Goal: Task Accomplishment & Management: Manage account settings

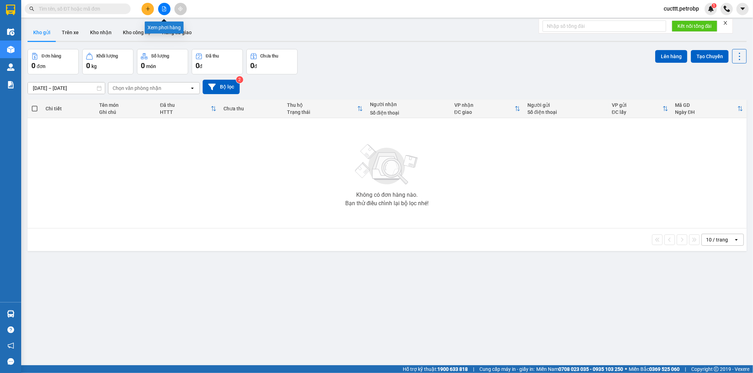
click at [160, 9] on button at bounding box center [164, 9] width 12 height 12
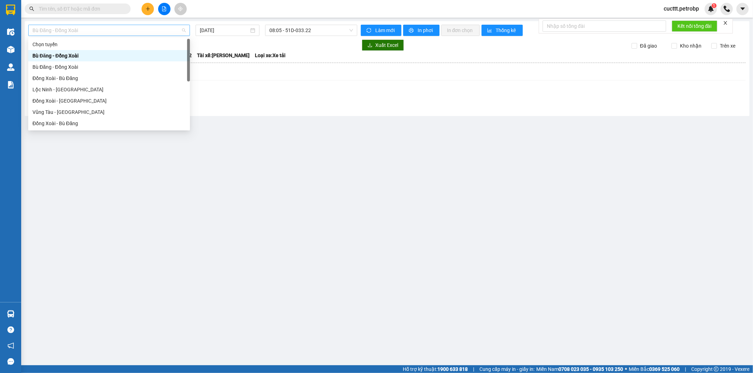
click at [163, 30] on span "Bù Đăng - Đồng Xoài" at bounding box center [108, 30] width 153 height 11
type input "h"
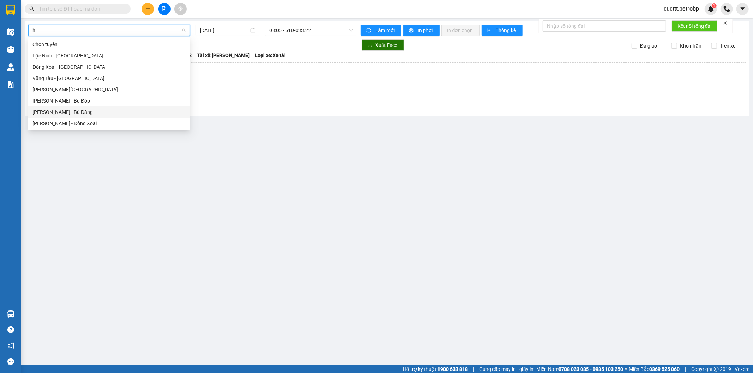
click at [62, 114] on div "[PERSON_NAME] - Bù Đăng" at bounding box center [108, 112] width 153 height 8
type input "[DATE]"
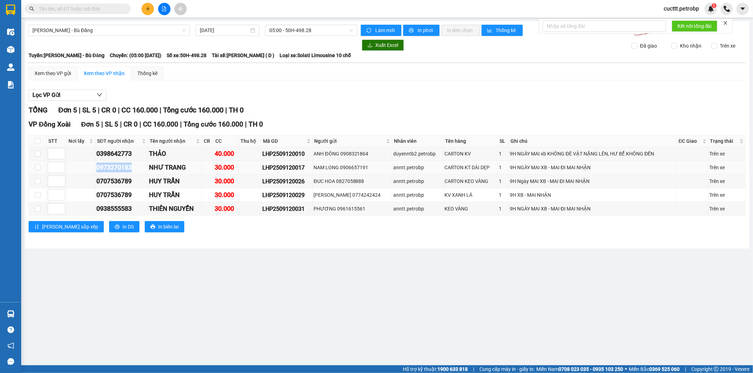
drag, startPoint x: 133, startPoint y: 168, endPoint x: 97, endPoint y: 170, distance: 35.7
click at [97, 170] on div "0973270183" at bounding box center [121, 168] width 50 height 10
copy div "0973270183"
click at [63, 6] on input "text" at bounding box center [80, 9] width 83 height 8
paste input "0973270183"
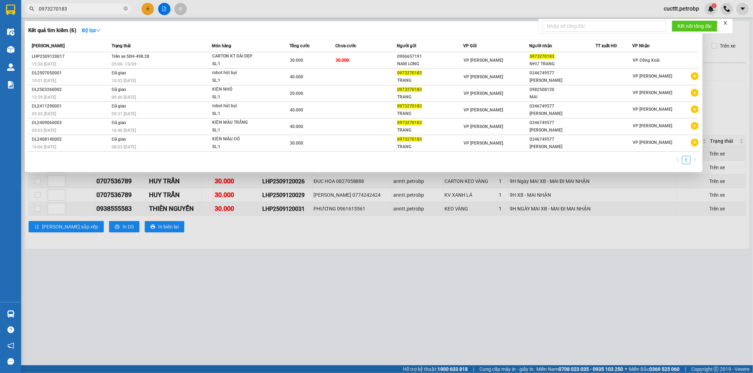
click at [538, 280] on div at bounding box center [376, 186] width 753 height 373
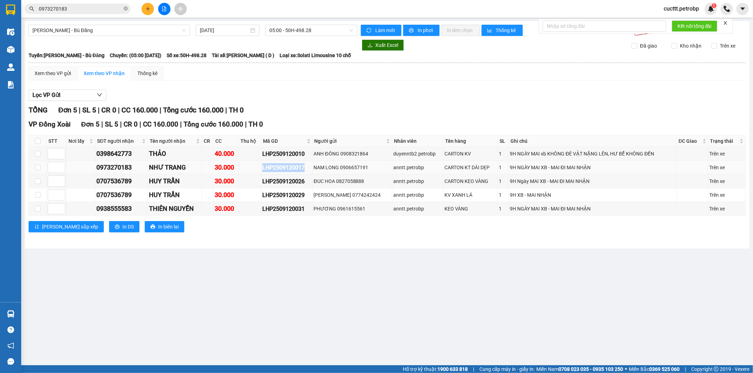
drag, startPoint x: 310, startPoint y: 168, endPoint x: 263, endPoint y: 172, distance: 47.1
click at [263, 172] on tr "0973270183 NHƯ TRANG 30.000 LHP2509120017 NAM LONG 0906657191 anntt.petrobp CAR…" at bounding box center [387, 168] width 716 height 14
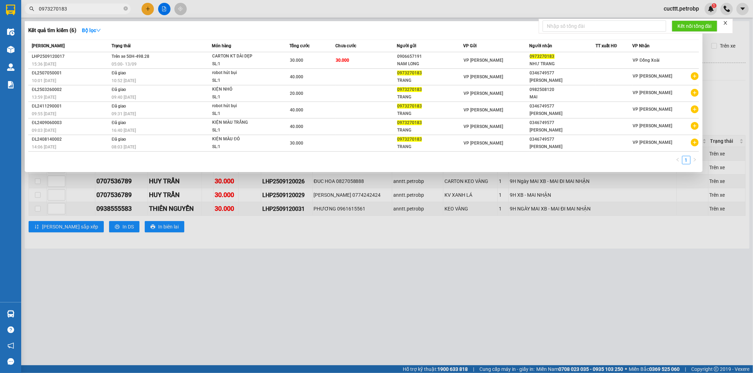
click at [88, 5] on input "0973270183" at bounding box center [80, 9] width 83 height 8
type input "0"
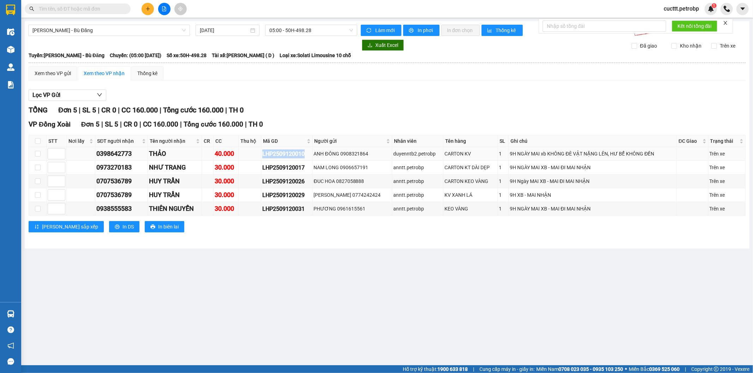
drag, startPoint x: 306, startPoint y: 152, endPoint x: 265, endPoint y: 152, distance: 40.9
click at [265, 152] on tr "0398642773 THẢO 40.000 LHP2509120010 ANH ĐÔNG 0908321864 duyenntb2.petrobp CART…" at bounding box center [387, 154] width 716 height 14
copy div "LHP2509120010"
click at [90, 11] on input "text" at bounding box center [80, 9] width 83 height 8
paste input "LHP2509120010"
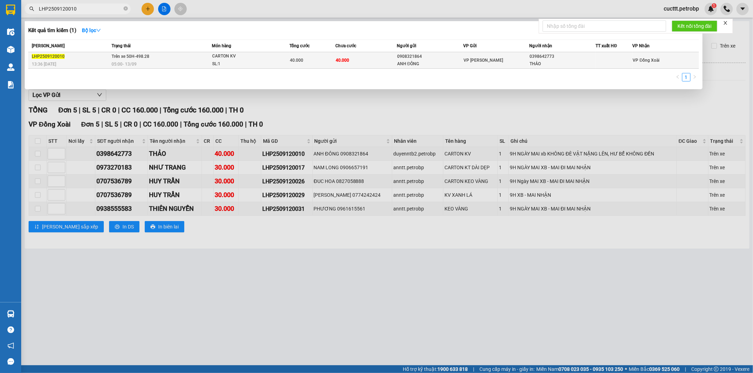
type input "LHP2509120010"
click at [374, 61] on td "40.000" at bounding box center [365, 60] width 61 height 17
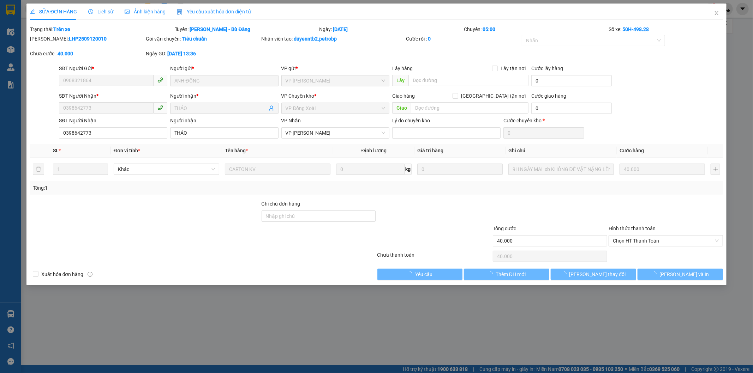
type input "0908321864"
type input "ANH ĐÔNG"
type input "0398642773"
type input "THẢO"
type input "40.000"
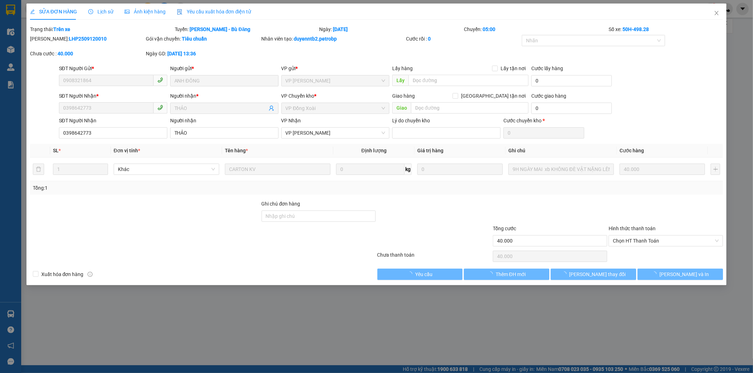
type input "40.000"
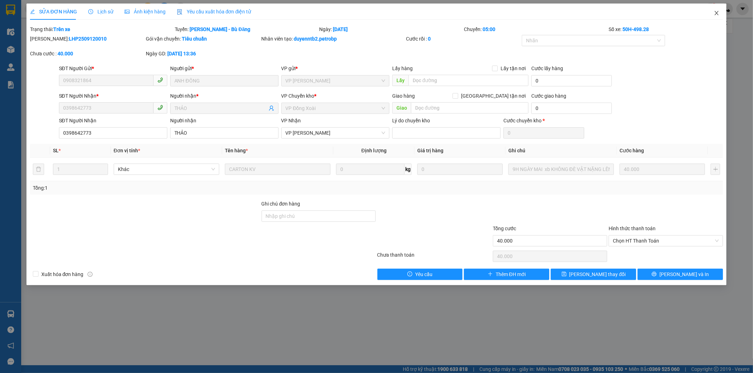
click at [715, 13] on icon "close" at bounding box center [716, 13] width 6 height 6
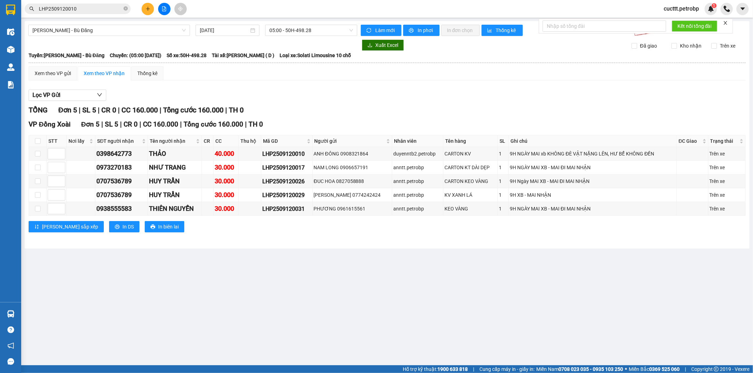
click at [78, 8] on input "LHP2509120010" at bounding box center [80, 9] width 83 height 8
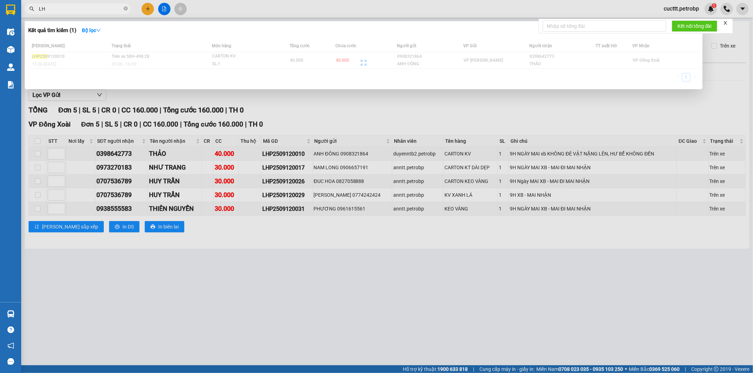
type input "L"
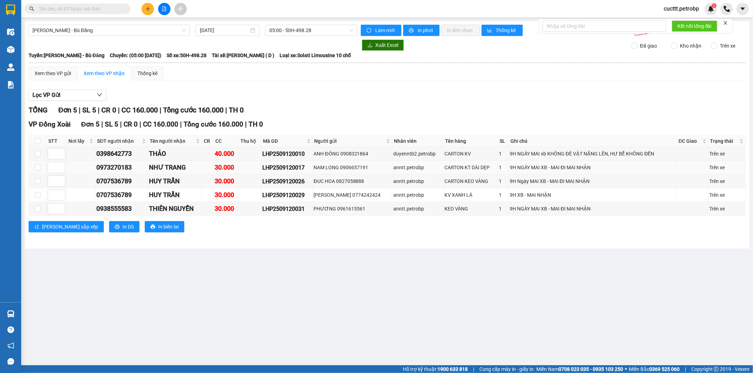
click at [304, 167] on div "LHP2509120017" at bounding box center [286, 167] width 49 height 9
click at [311, 168] on div "LHP2509120017" at bounding box center [286, 167] width 49 height 9
drag, startPoint x: 310, startPoint y: 166, endPoint x: 267, endPoint y: 167, distance: 42.4
click at [267, 167] on div "LHP2509120017" at bounding box center [286, 167] width 49 height 9
copy div "LHP2509120017"
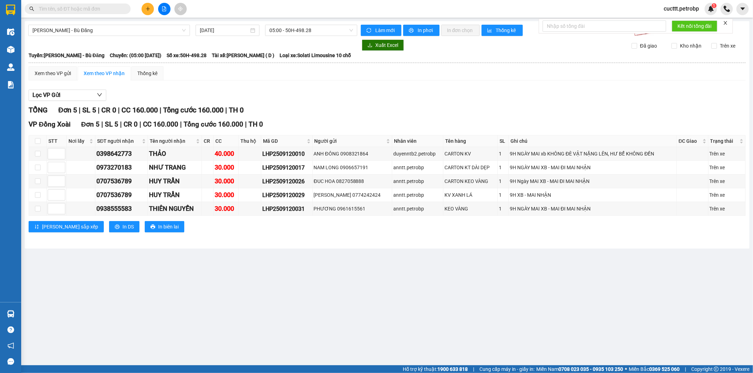
click at [269, 249] on main "[PERSON_NAME] - Bù Đăng [DATE] 05:00 - 50H-498.28 Làm mới In phơi In đơn chọn T…" at bounding box center [376, 183] width 753 height 366
drag, startPoint x: 311, startPoint y: 182, endPoint x: 268, endPoint y: 184, distance: 42.4
click at [268, 184] on div "LHP2509120026" at bounding box center [286, 181] width 49 height 9
copy div "LHP2509120026"
click at [65, 7] on input "text" at bounding box center [80, 9] width 83 height 8
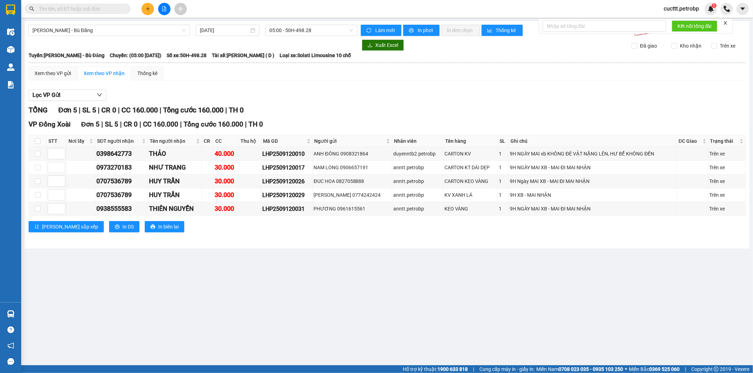
paste input "LHP2509120026"
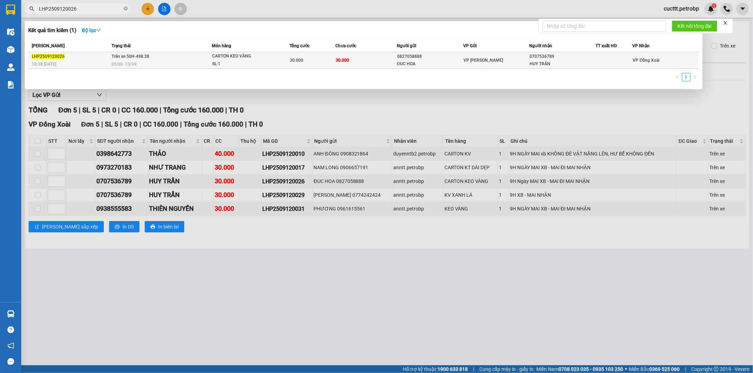
type input "LHP2509120026"
click at [255, 61] on div "SL: 1" at bounding box center [238, 64] width 53 height 8
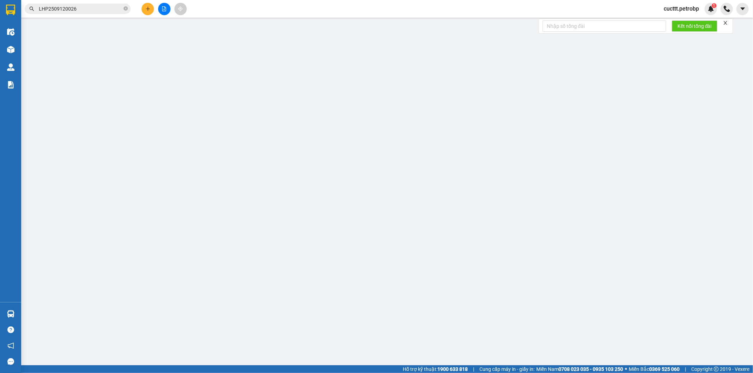
type input "0827058888"
type input "ĐUC HOA"
type input "0707536789"
type input "HUY TRẦN"
type input "30.000"
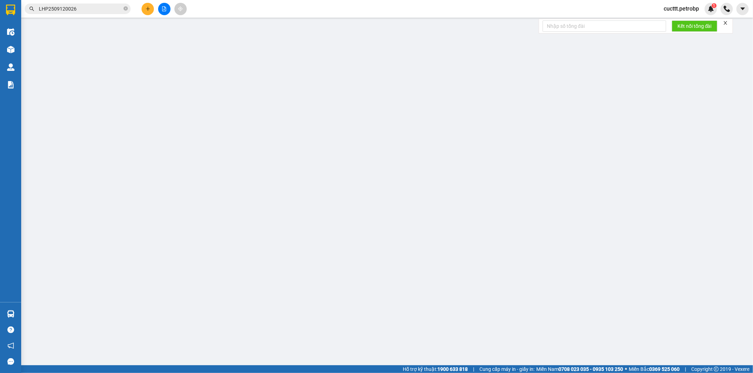
type input "30.000"
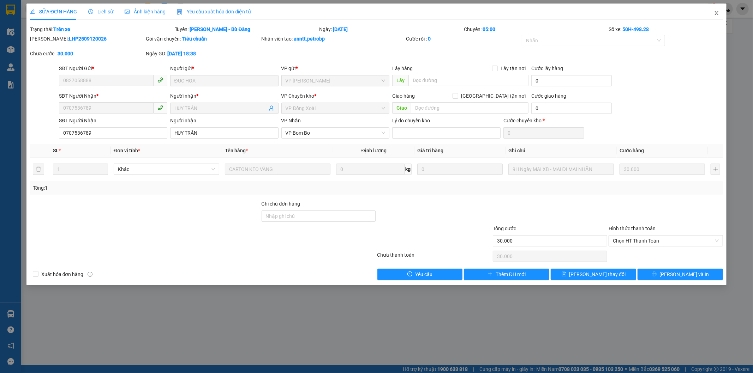
click at [714, 13] on icon "close" at bounding box center [716, 13] width 6 height 6
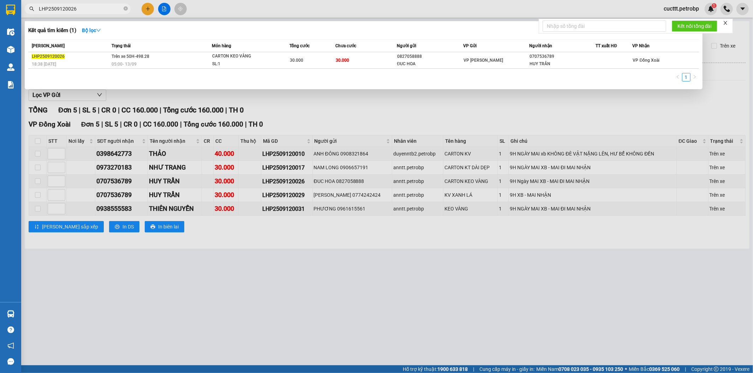
click at [81, 6] on input "LHP2509120026" at bounding box center [80, 9] width 83 height 8
type input "L"
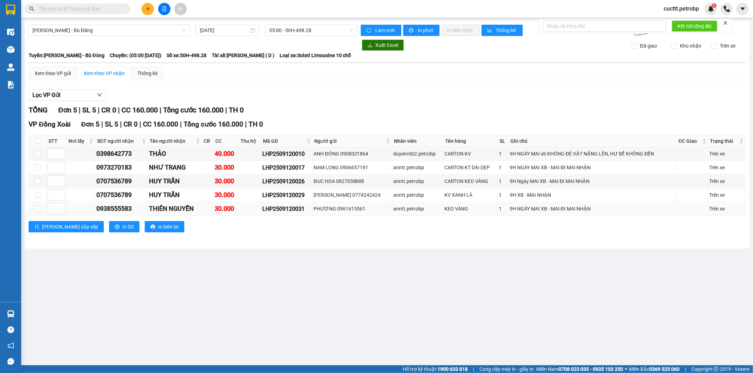
click at [267, 210] on td "LHP2509120031" at bounding box center [286, 209] width 51 height 14
drag, startPoint x: 267, startPoint y: 209, endPoint x: 310, endPoint y: 215, distance: 43.4
click at [310, 215] on td "LHP2509120031" at bounding box center [286, 209] width 51 height 14
copy div "LHP2509120031"
click at [71, 11] on input "text" at bounding box center [80, 9] width 83 height 8
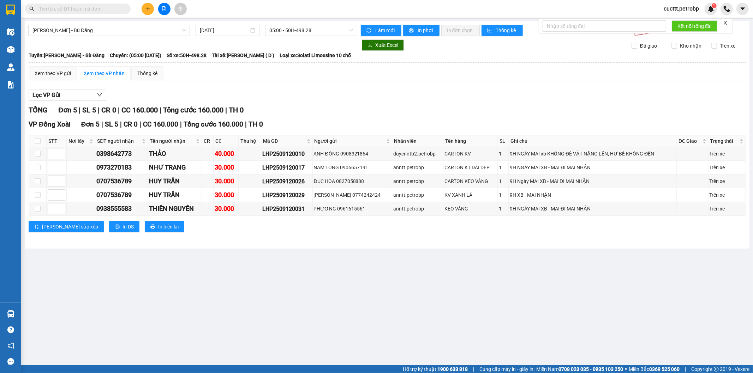
paste input "LHP2509120031"
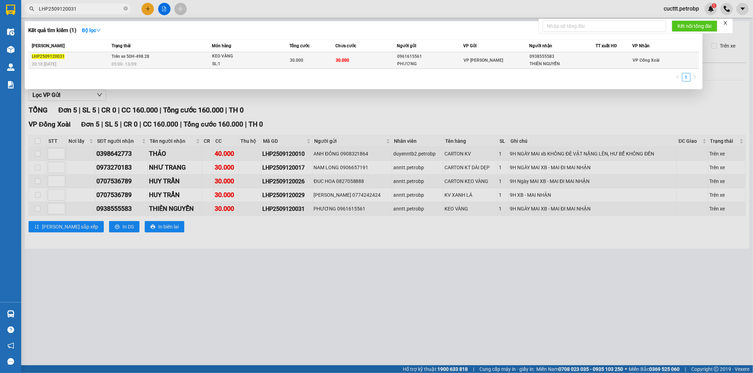
type input "LHP2509120031"
click at [282, 59] on span "KEO VÀNG SL: 1" at bounding box center [250, 60] width 77 height 15
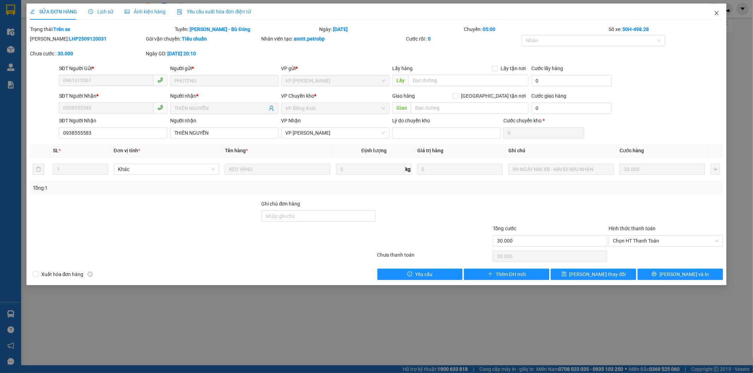
click at [716, 14] on icon "close" at bounding box center [716, 13] width 4 height 4
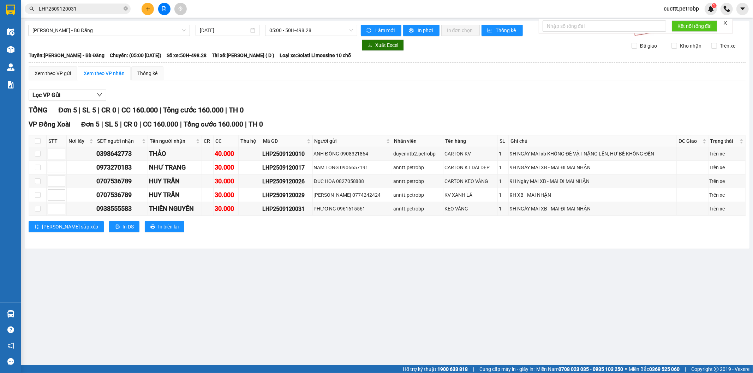
click at [537, 265] on main "[PERSON_NAME] - Bù Đăng [DATE] 05:00 - 50H-498.28 Làm mới In phơi In đơn chọn T…" at bounding box center [376, 183] width 753 height 366
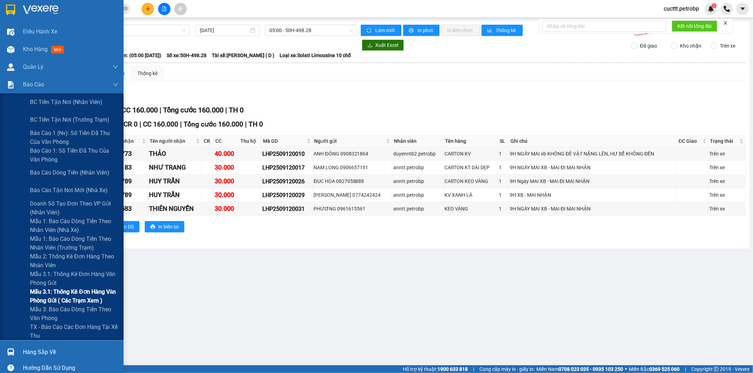
click at [55, 296] on span "Mẫu 3.1: Thống kê đơn hàng văn phòng gửi ( các trạm xem )" at bounding box center [74, 297] width 88 height 18
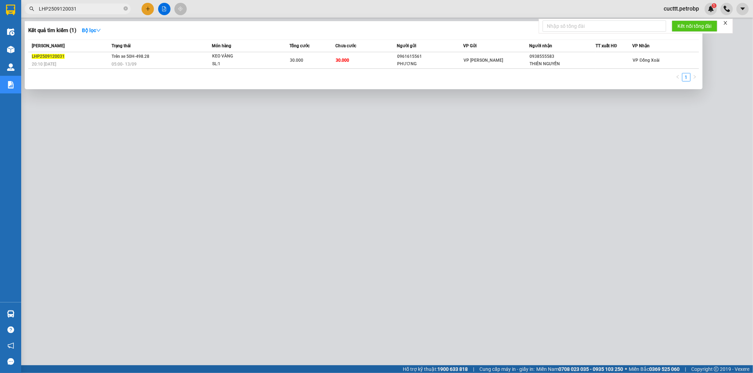
drag, startPoint x: 126, startPoint y: 8, endPoint x: 97, endPoint y: 12, distance: 29.6
click at [126, 8] on icon "close-circle" at bounding box center [125, 8] width 4 height 4
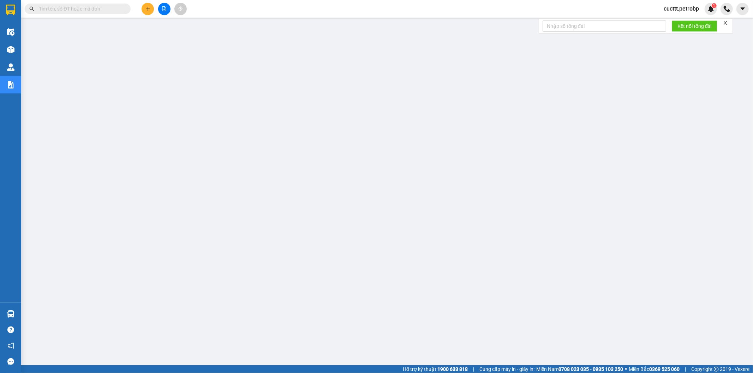
click at [97, 12] on input "text" at bounding box center [80, 9] width 83 height 8
paste input "ĐL2509120004"
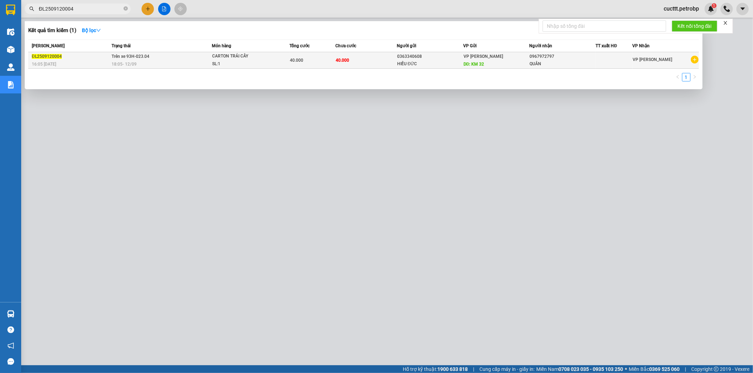
type input "ĐL2509120004"
click at [486, 60] on div "VP Đức Liễu DĐ: KM 32" at bounding box center [496, 61] width 66 height 16
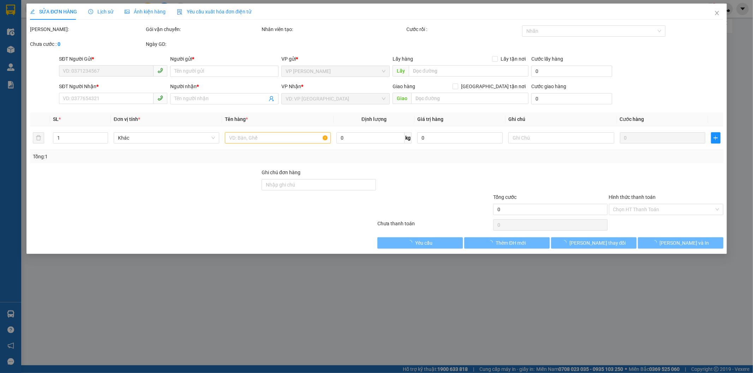
type input "0363340608"
type input "HIẾU ĐỨC"
type input "KM 32"
type input "0967972797"
type input "QUÂN"
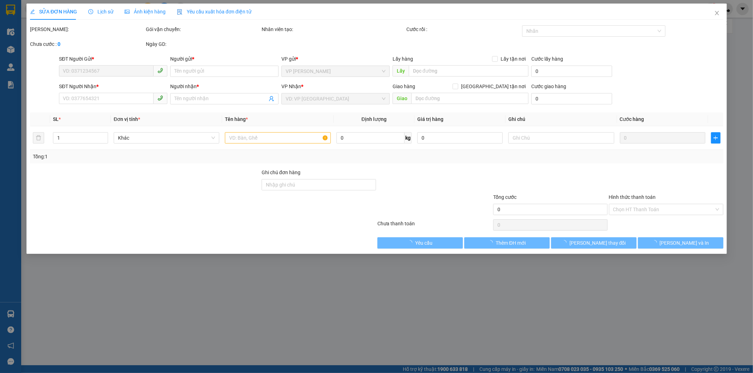
type input "40.000"
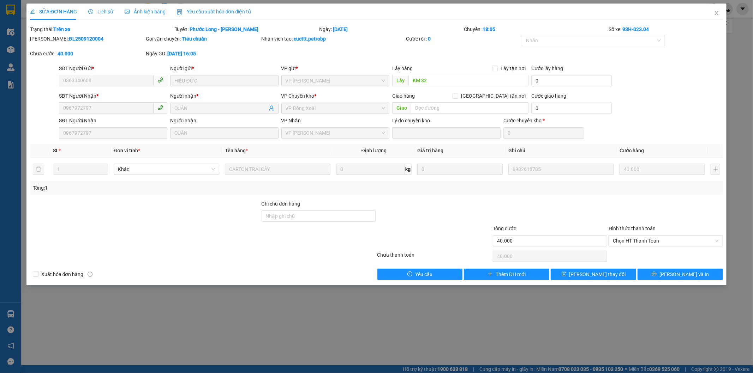
click at [102, 13] on span "Lịch sử" at bounding box center [100, 12] width 25 height 6
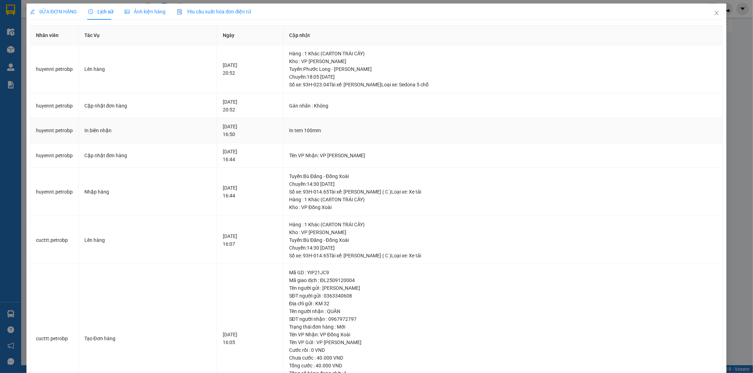
click at [245, 135] on div "[DATE] 16:50" at bounding box center [250, 131] width 55 height 16
click at [713, 12] on icon "close" at bounding box center [716, 13] width 6 height 6
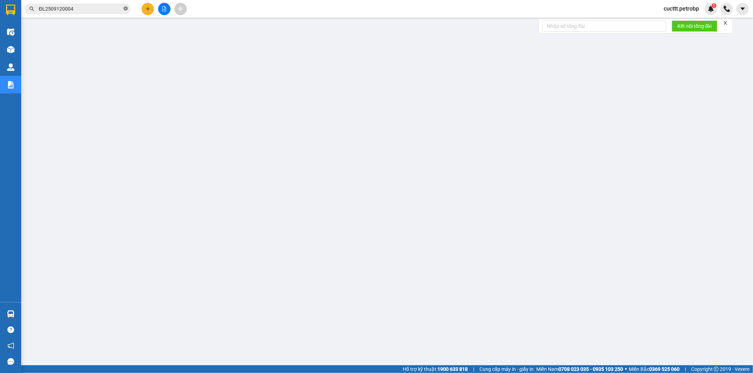
click at [126, 10] on icon "close-circle" at bounding box center [125, 8] width 4 height 4
click at [74, 6] on input "text" at bounding box center [80, 9] width 83 height 8
paste input "ĐX2509120027"
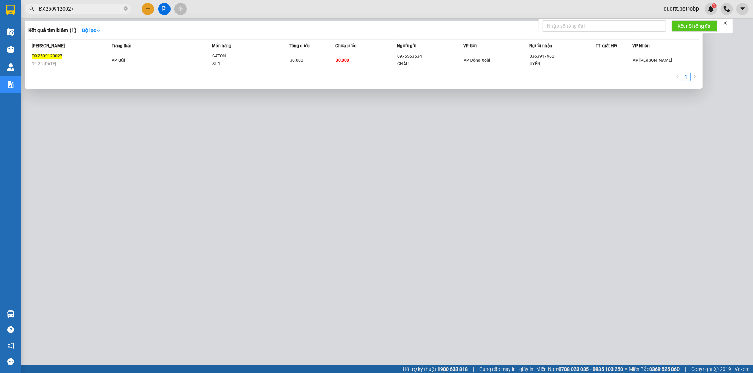
type input "ĐX2509120027"
click at [610, 232] on div at bounding box center [376, 186] width 753 height 373
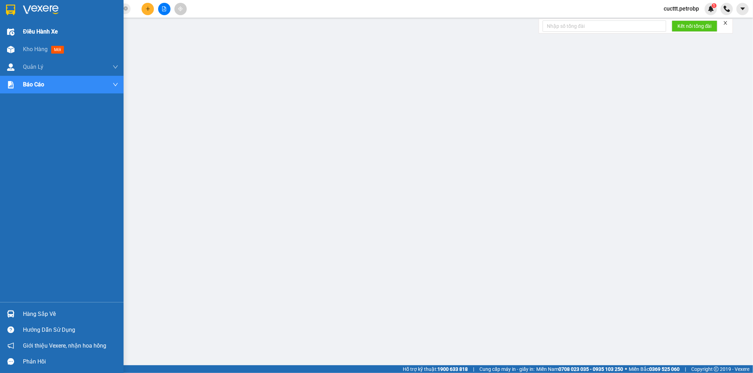
click at [41, 27] on span "Điều hành xe" at bounding box center [40, 31] width 35 height 9
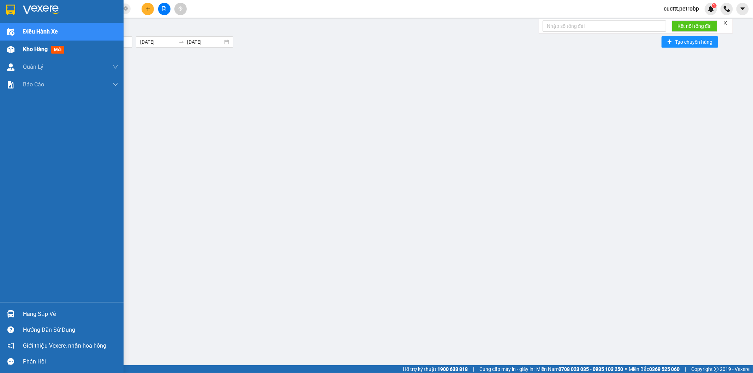
click at [35, 49] on span "Kho hàng" at bounding box center [35, 49] width 25 height 7
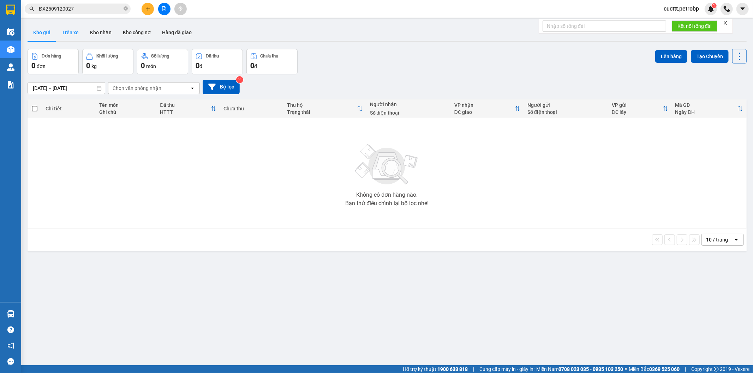
click at [76, 34] on button "Trên xe" at bounding box center [70, 32] width 28 height 17
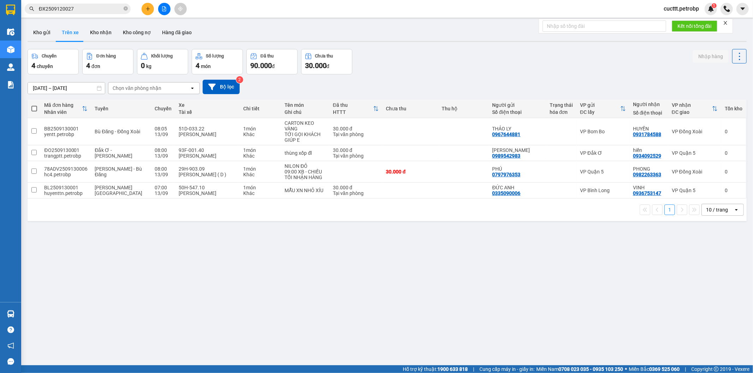
click at [143, 89] on div "Chọn văn phòng nhận" at bounding box center [137, 88] width 49 height 7
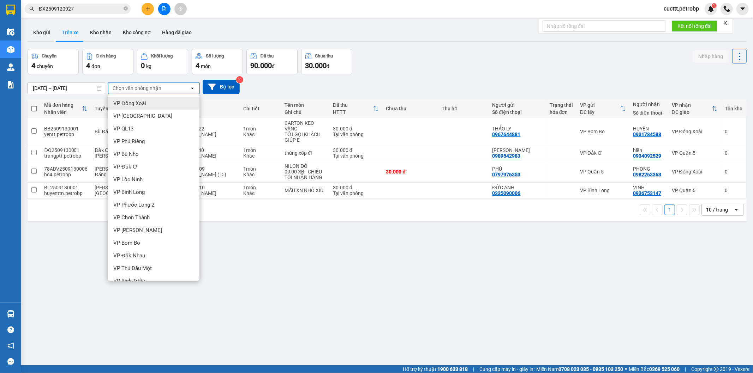
type input "d"
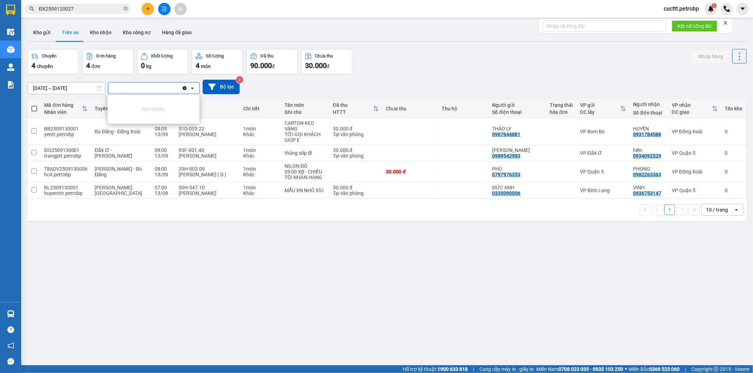
type input "đ"
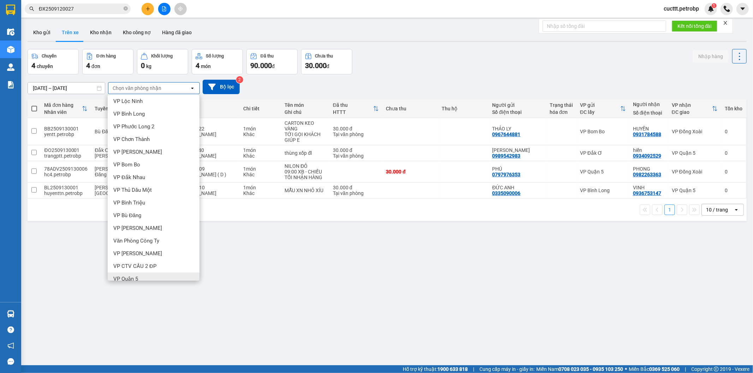
scroll to position [110, 0]
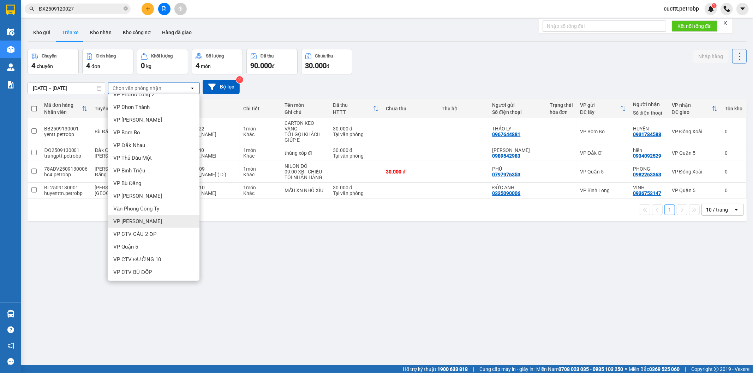
click at [129, 227] on div "VP [PERSON_NAME]" at bounding box center [154, 221] width 92 height 13
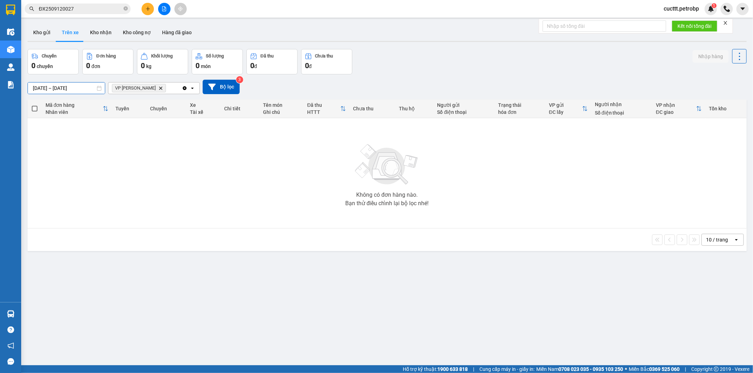
click at [38, 87] on input "[DATE] – [DATE]" at bounding box center [66, 88] width 77 height 11
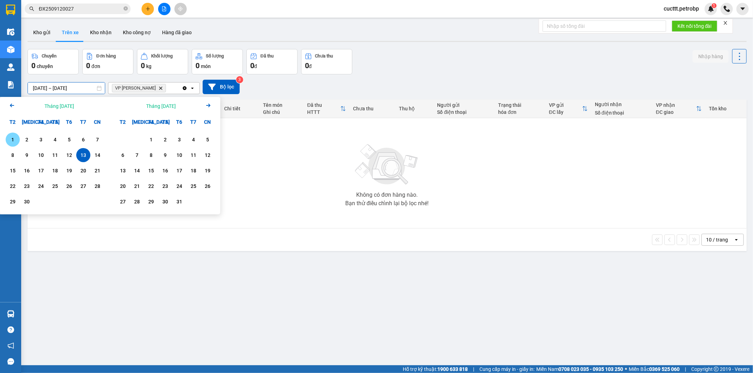
click at [12, 138] on div "1" at bounding box center [13, 139] width 10 height 8
click at [86, 156] on div "13" at bounding box center [83, 155] width 10 height 8
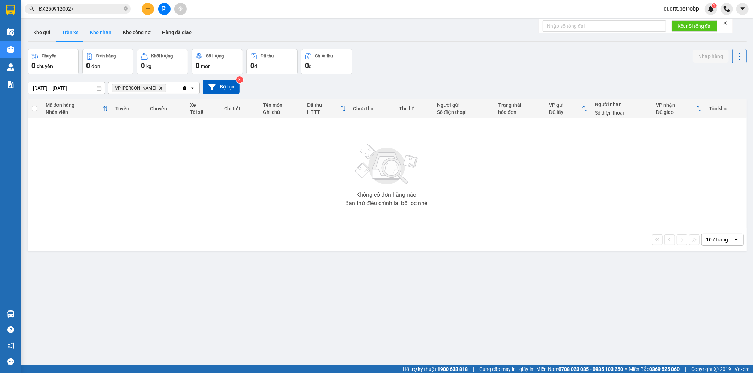
click at [92, 29] on button "Kho nhận" at bounding box center [100, 32] width 33 height 17
type input "[DATE] – [DATE]"
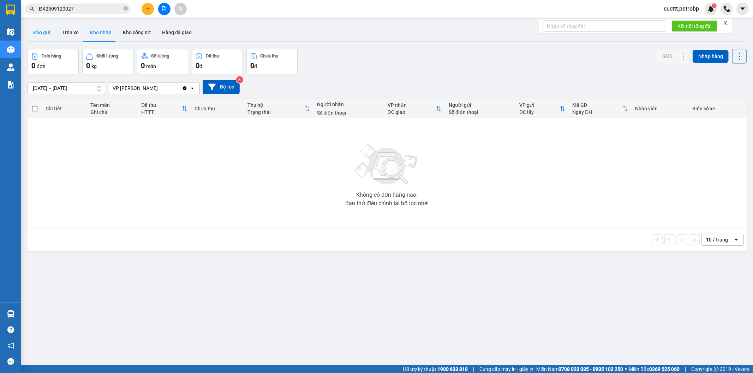
click at [40, 32] on button "Kho gửi" at bounding box center [42, 32] width 29 height 17
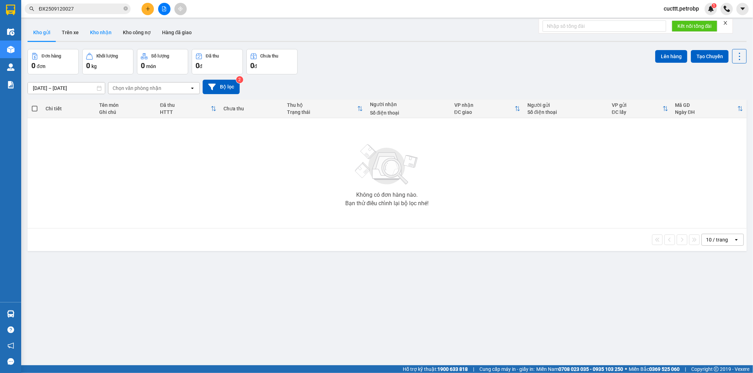
click at [107, 35] on button "Kho nhận" at bounding box center [100, 32] width 33 height 17
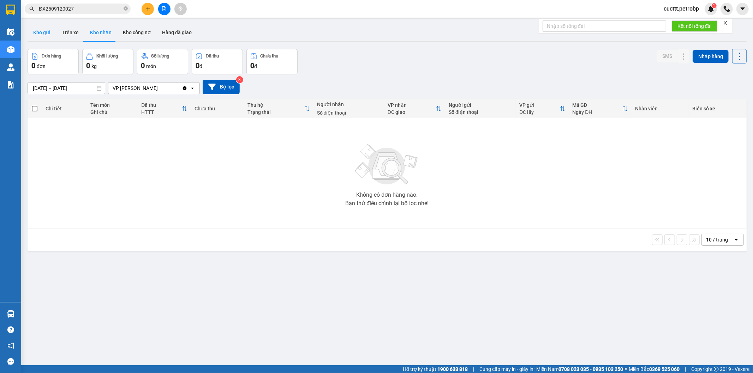
click at [42, 36] on button "Kho gửi" at bounding box center [42, 32] width 29 height 17
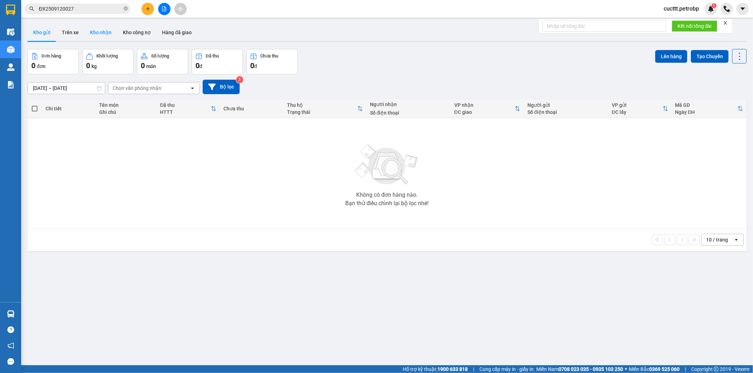
click at [105, 32] on button "Kho nhận" at bounding box center [100, 32] width 33 height 17
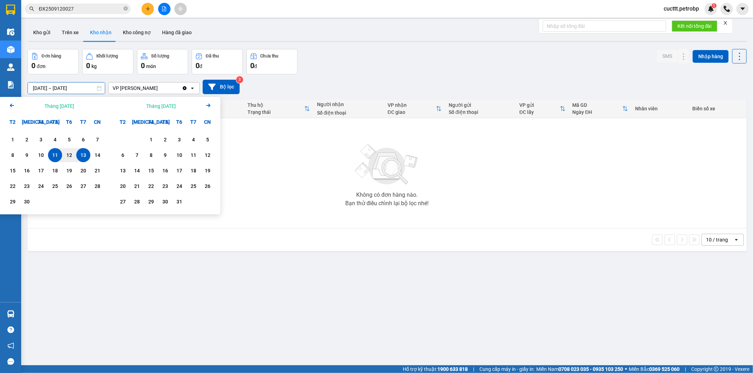
click at [57, 90] on input "[DATE] – [DATE]" at bounding box center [66, 88] width 77 height 11
click at [11, 142] on div "1" at bounding box center [13, 139] width 10 height 8
click at [82, 157] on div "13" at bounding box center [83, 155] width 10 height 8
type input "[DATE] – [DATE]"
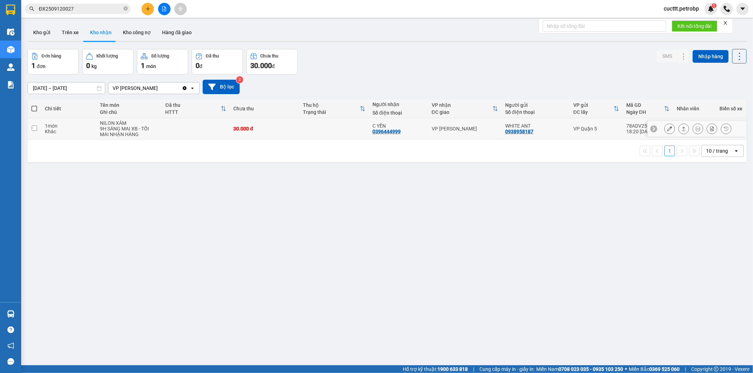
click at [32, 128] on input "checkbox" at bounding box center [34, 128] width 5 height 5
checkbox input "true"
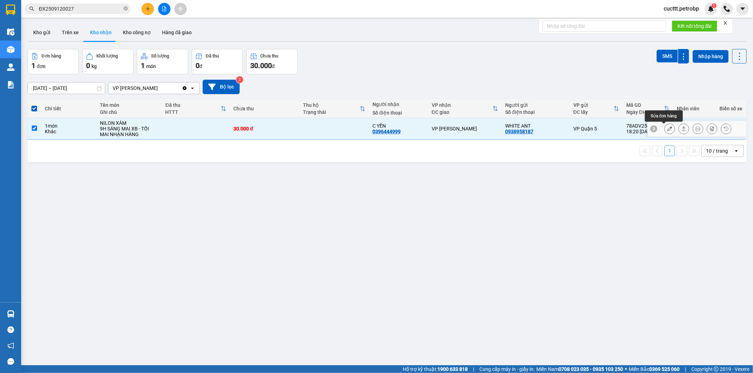
click at [667, 131] on icon at bounding box center [669, 128] width 5 height 5
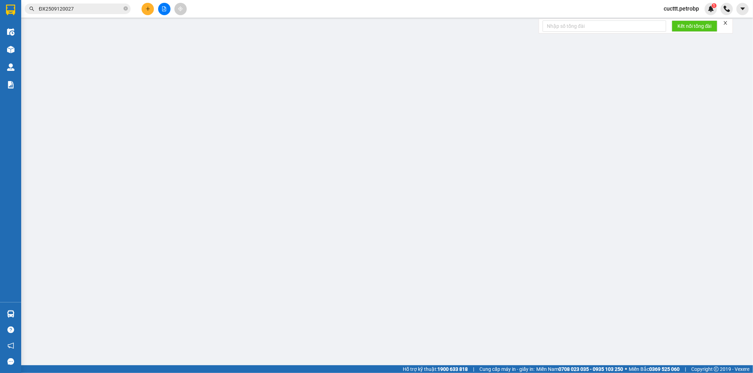
type input "0938958187"
type input "WHITE ANT"
type input "0396444999"
type input "C YẾN"
type input "30.000"
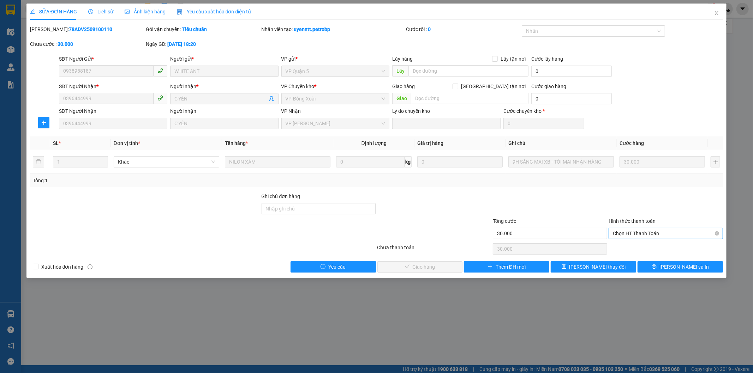
click at [629, 234] on span "Chọn HT Thanh Toán" at bounding box center [666, 233] width 106 height 11
click at [627, 248] on div "Tại văn phòng" at bounding box center [666, 248] width 106 height 8
type input "0"
click at [414, 267] on span "[PERSON_NAME] và Giao hàng" at bounding box center [425, 267] width 68 height 8
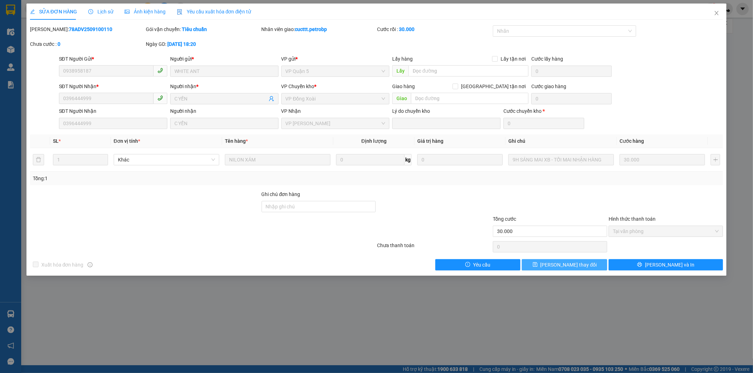
click at [565, 265] on span "[PERSON_NAME] thay đổi" at bounding box center [568, 265] width 56 height 8
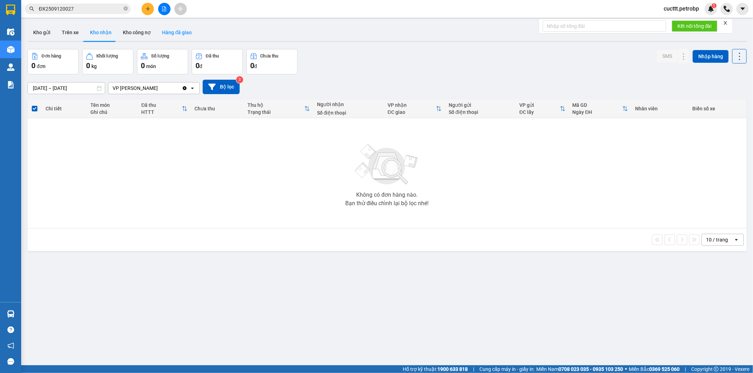
click at [174, 30] on button "Hàng đã giao" at bounding box center [176, 32] width 41 height 17
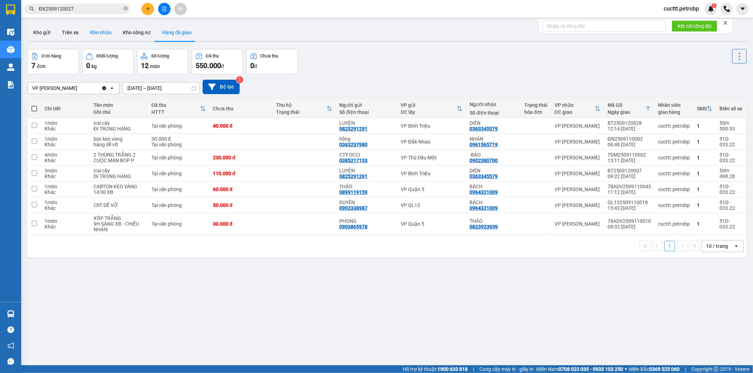
click at [99, 31] on button "Kho nhận" at bounding box center [100, 32] width 33 height 17
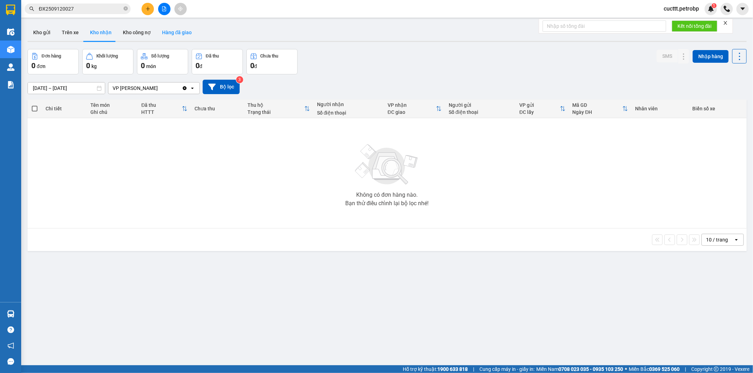
click at [166, 32] on button "Hàng đã giao" at bounding box center [176, 32] width 41 height 17
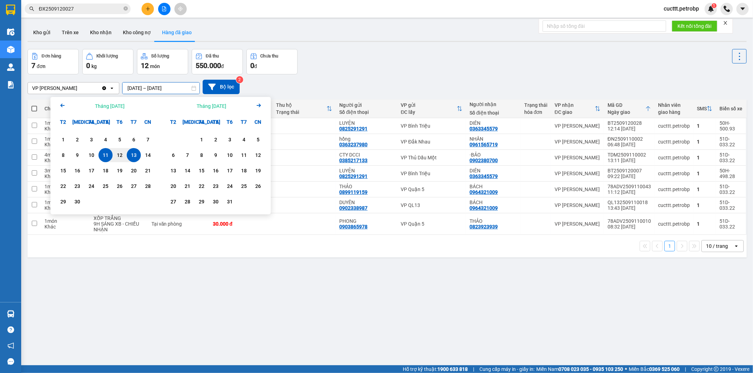
click at [157, 91] on input "[DATE] – [DATE]" at bounding box center [160, 88] width 77 height 11
click at [61, 138] on div "1" at bounding box center [63, 139] width 10 height 8
click at [132, 155] on div "13" at bounding box center [134, 155] width 10 height 8
type input "[DATE] – [DATE]"
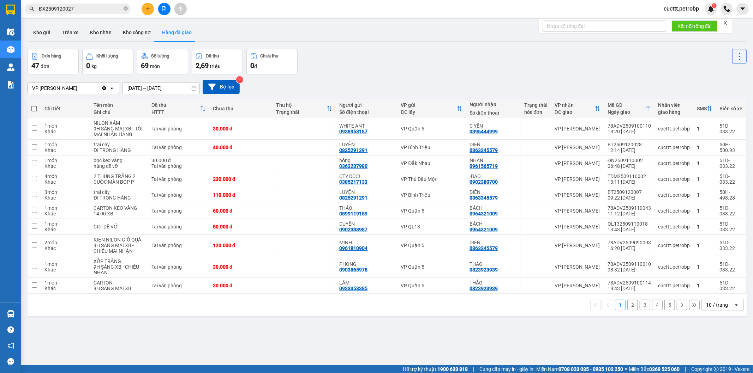
click at [627, 306] on button "2" at bounding box center [632, 305] width 11 height 11
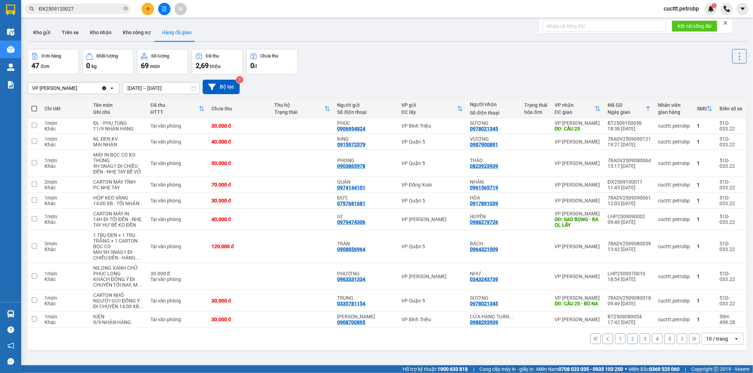
click at [615, 338] on button "1" at bounding box center [620, 339] width 11 height 11
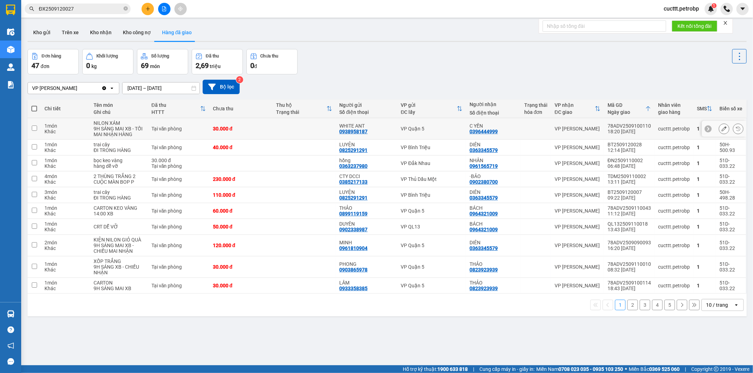
click at [427, 129] on div "VP Quận 5" at bounding box center [431, 129] width 62 height 6
checkbox input "true"
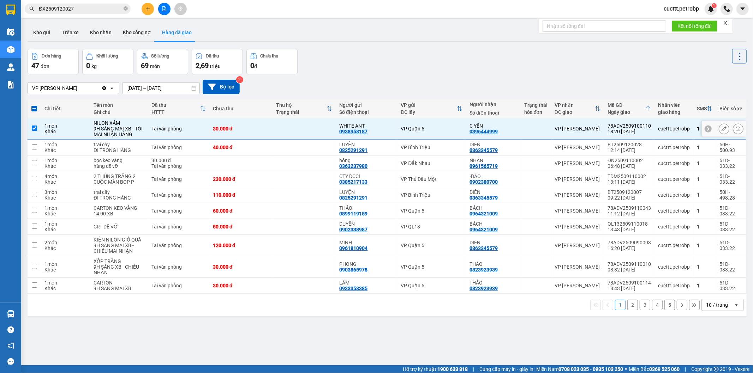
click at [721, 129] on icon at bounding box center [723, 128] width 5 height 5
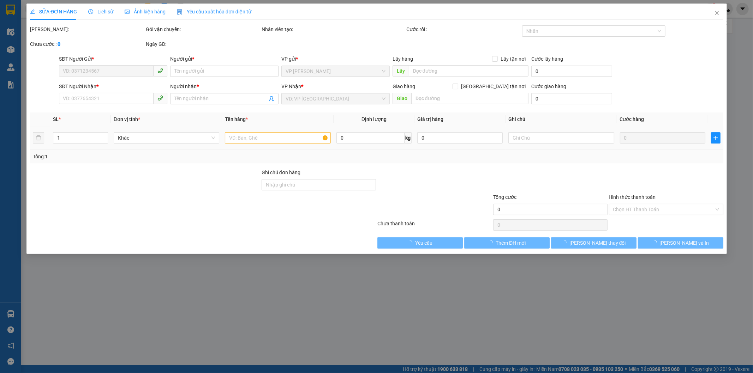
type input "0938958187"
type input "WHITE ANT"
type input "0396444999"
type input "C YẾN"
type input "30.000"
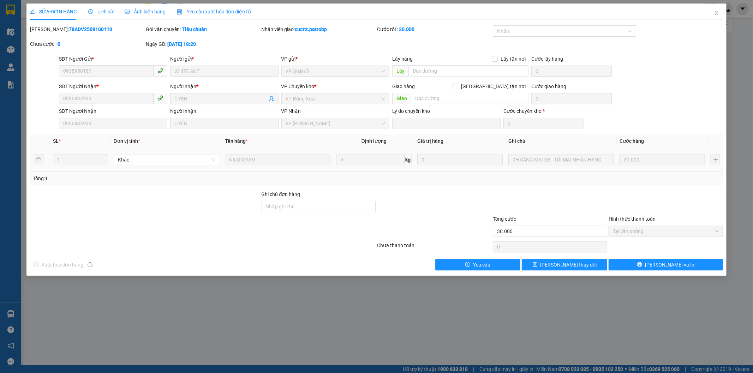
drag, startPoint x: 91, startPoint y: 30, endPoint x: 48, endPoint y: 34, distance: 43.2
click at [48, 34] on div "[PERSON_NAME]: 78ADV2509100110" at bounding box center [87, 32] width 116 height 15
copy b "78ADV2509100110"
click at [514, 339] on div "SỬA ĐƠN HÀNG Lịch sử Ảnh kiện hàng Yêu cầu xuất hóa đơn điện tử Total Paid Fee …" at bounding box center [376, 186] width 753 height 373
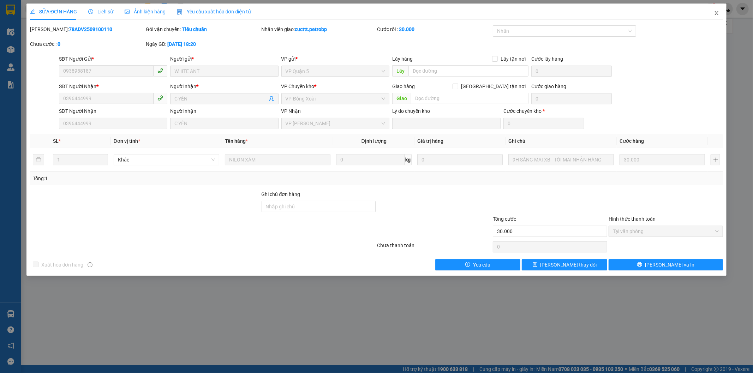
click at [719, 13] on span "Close" at bounding box center [716, 14] width 20 height 20
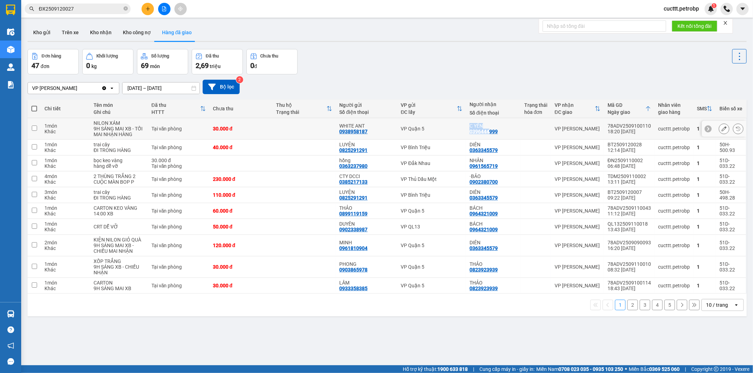
drag, startPoint x: 463, startPoint y: 132, endPoint x: 485, endPoint y: 132, distance: 21.9
click at [485, 132] on tr "1 món Khác NILON XÁM 9H SÁNG MAI XB - TỐI MAI NHẬN HÀNG Tại văn phòng 30.000 đ …" at bounding box center [387, 129] width 719 height 22
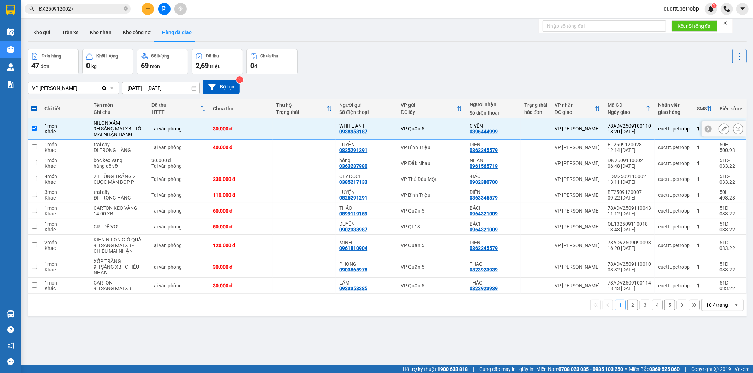
click at [471, 135] on td "C YẾN 0396444999" at bounding box center [493, 129] width 55 height 22
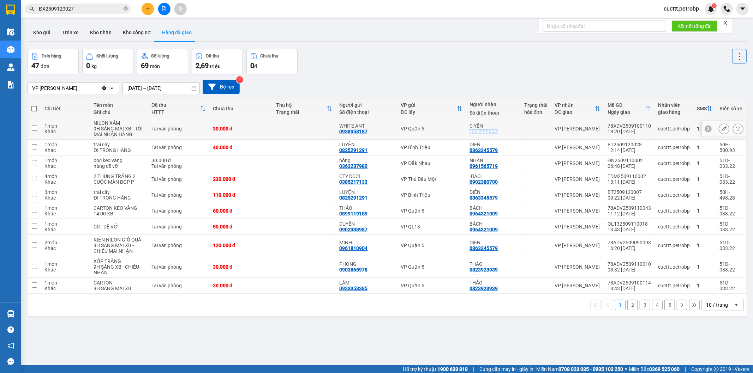
drag, startPoint x: 467, startPoint y: 132, endPoint x: 502, endPoint y: 134, distance: 34.6
click at [502, 134] on div "C YẾN 0396444999" at bounding box center [493, 128] width 48 height 11
checkbox input "true"
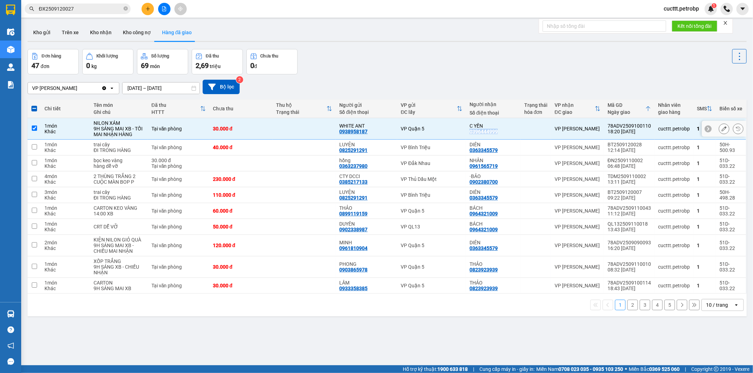
copy div "0396444999"
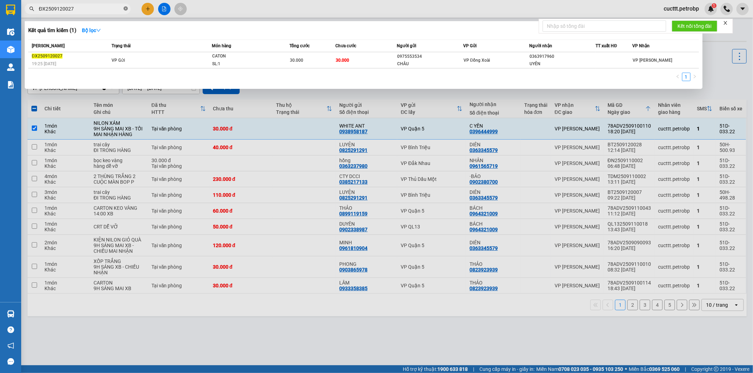
click at [124, 10] on icon "close-circle" at bounding box center [125, 8] width 4 height 4
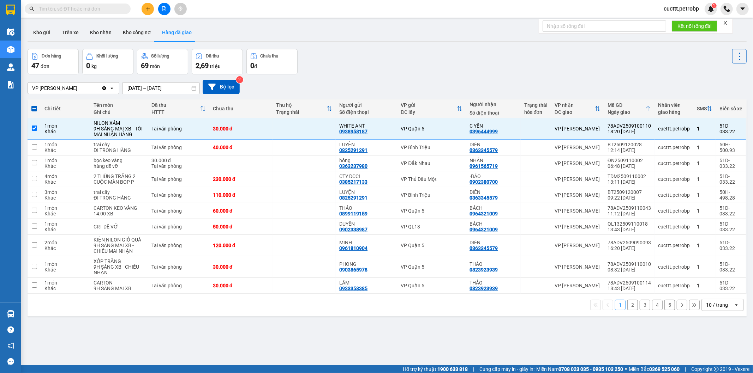
click at [93, 10] on input "text" at bounding box center [80, 9] width 83 height 8
paste input "0396444999"
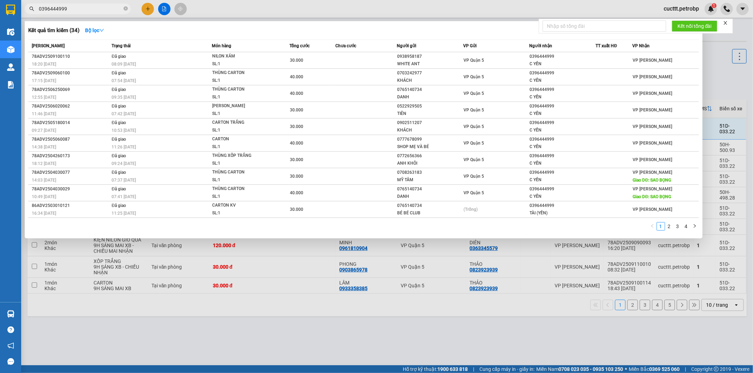
type input "0396444999"
click at [720, 80] on div at bounding box center [376, 186] width 753 height 373
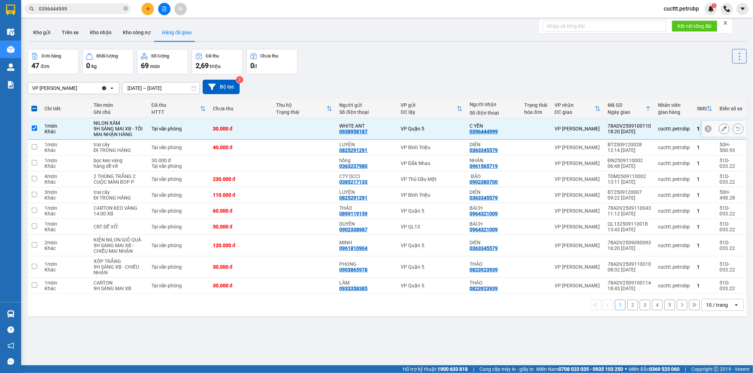
click at [259, 125] on td "30.000 đ" at bounding box center [240, 129] width 63 height 22
checkbox input "false"
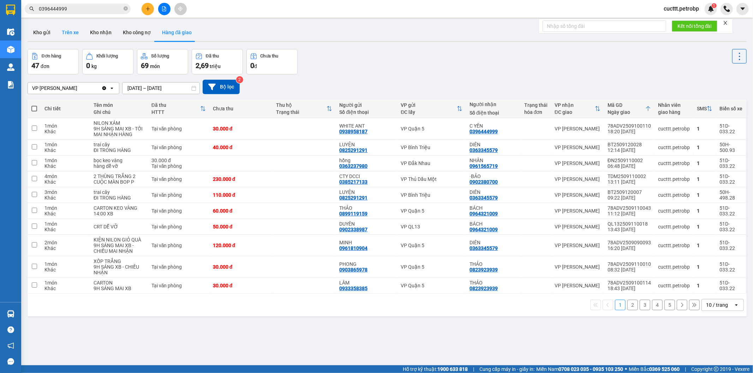
click at [61, 36] on button "Trên xe" at bounding box center [70, 32] width 28 height 17
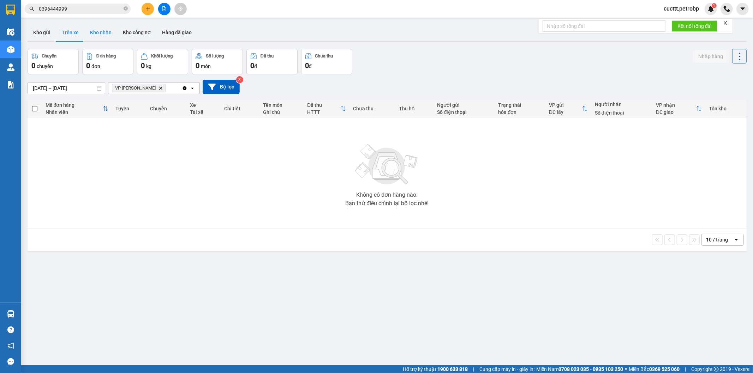
click at [92, 34] on button "Kho nhận" at bounding box center [100, 32] width 33 height 17
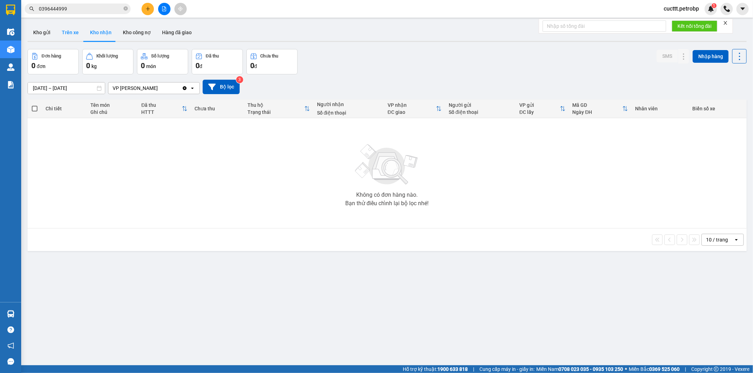
click at [62, 34] on button "Trên xe" at bounding box center [70, 32] width 28 height 17
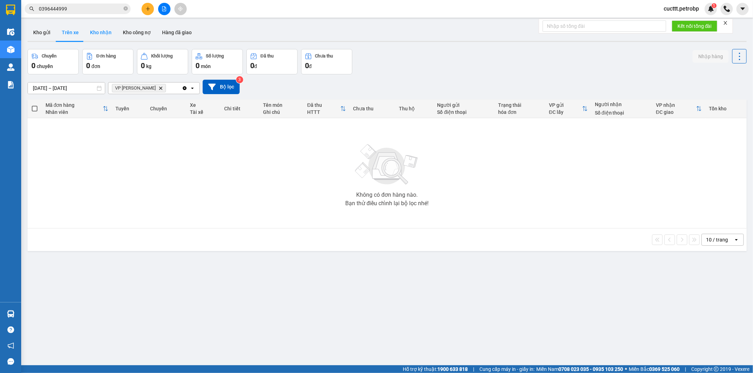
click at [104, 34] on button "Kho nhận" at bounding box center [100, 32] width 33 height 17
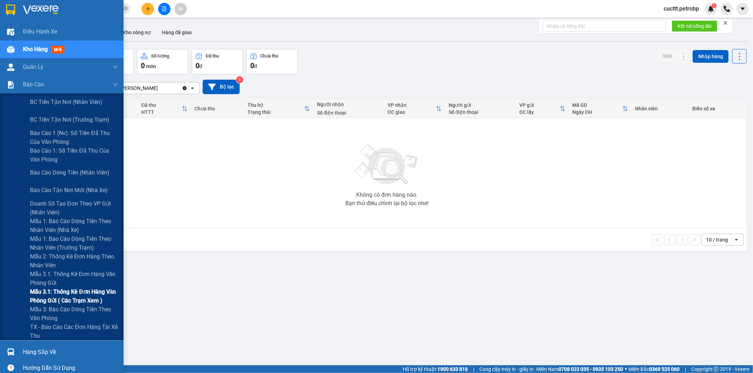
click at [74, 290] on span "Mẫu 3.1: Thống kê đơn hàng văn phòng gửi ( các trạm xem )" at bounding box center [74, 297] width 88 height 18
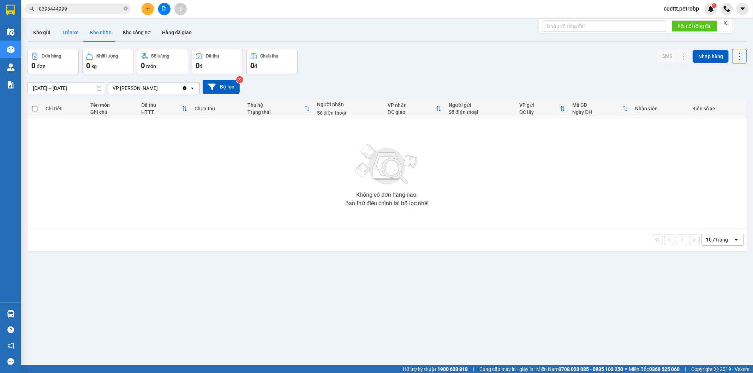
click at [73, 34] on button "Trên xe" at bounding box center [70, 32] width 28 height 17
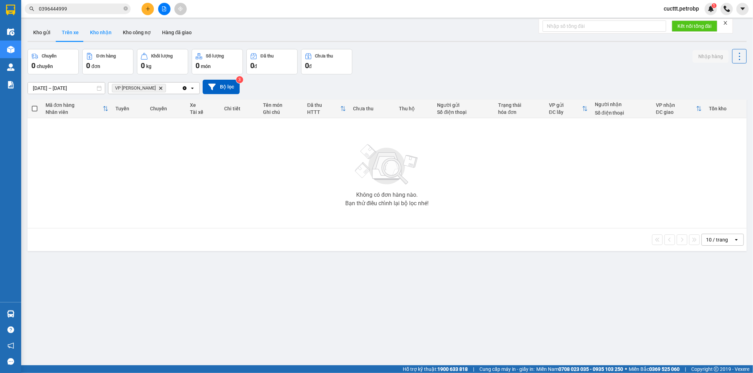
click at [103, 38] on button "Kho nhận" at bounding box center [100, 32] width 33 height 17
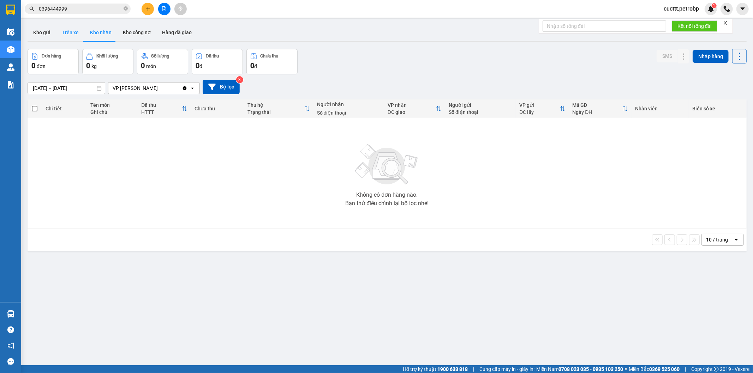
click at [69, 32] on button "Trên xe" at bounding box center [70, 32] width 28 height 17
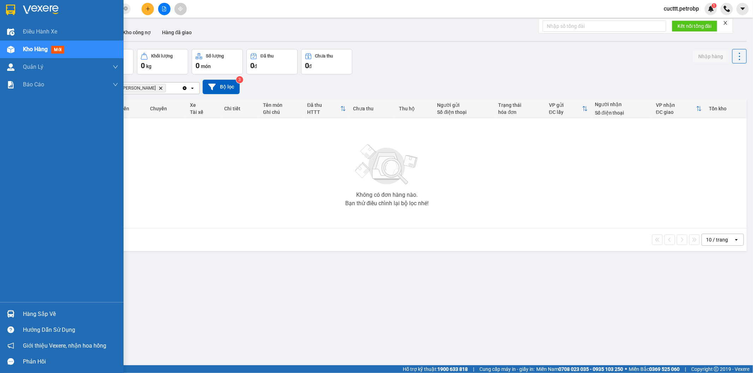
click at [44, 318] on div "Hàng sắp về" at bounding box center [70, 314] width 95 height 11
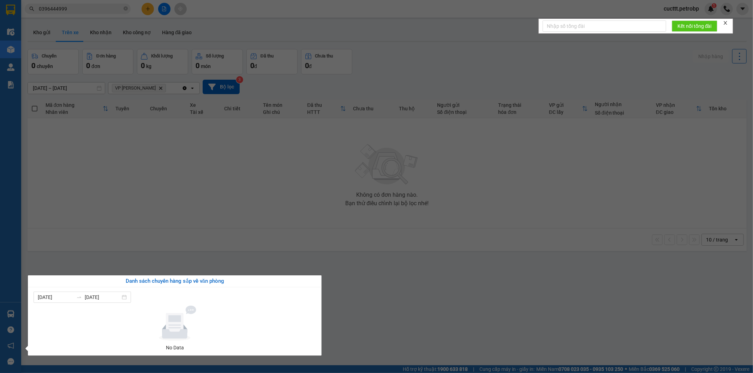
click at [213, 262] on section "Kết quả tìm kiếm ( 34 ) Bộ lọc Mã ĐH Trạng thái Món hàng Tổng cước Chưa cước Ng…" at bounding box center [376, 186] width 753 height 373
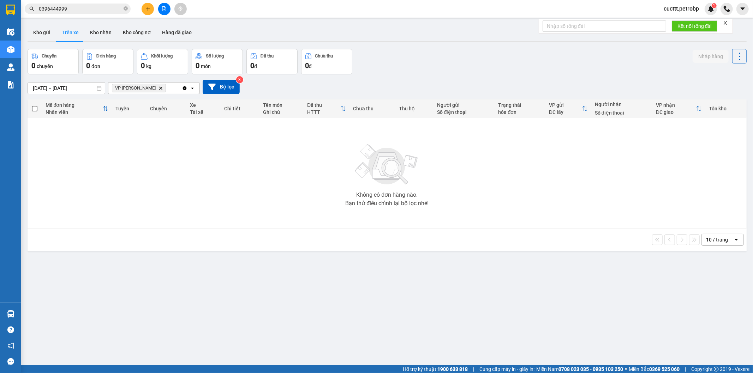
click at [453, 67] on div "Chuyến 0 chuyến Đơn hàng 0 đơn Khối lượng 0 kg Số lượng 0 món Đã thu 0 đ Chưa t…" at bounding box center [387, 61] width 719 height 25
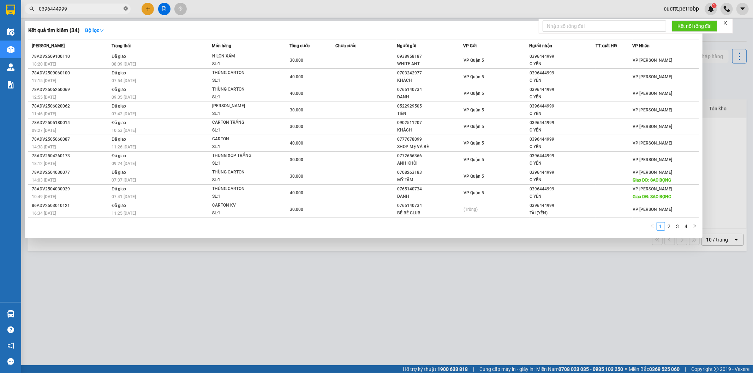
click at [127, 8] on icon "close-circle" at bounding box center [125, 8] width 4 height 4
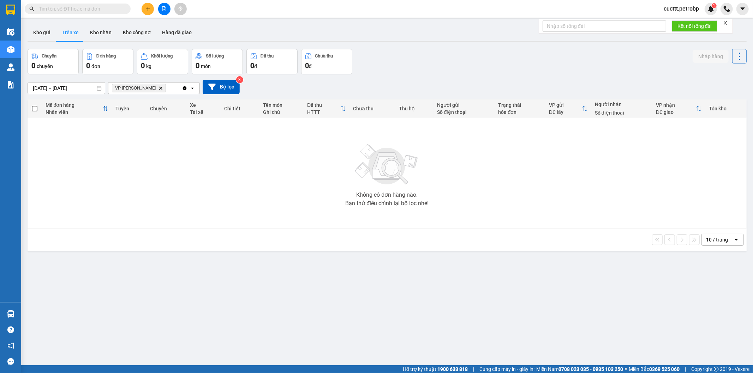
click at [108, 8] on input "text" at bounding box center [80, 9] width 83 height 8
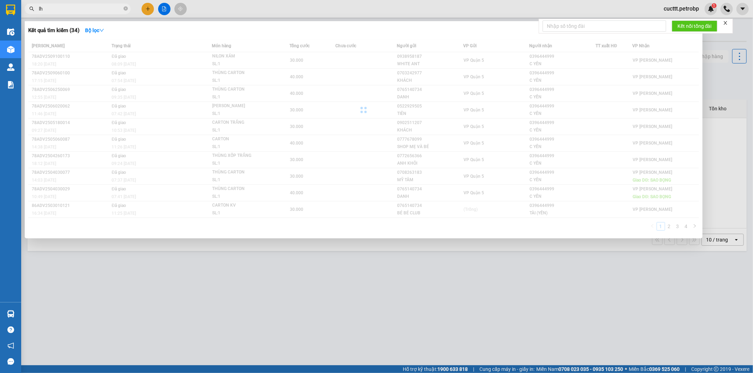
type input "l"
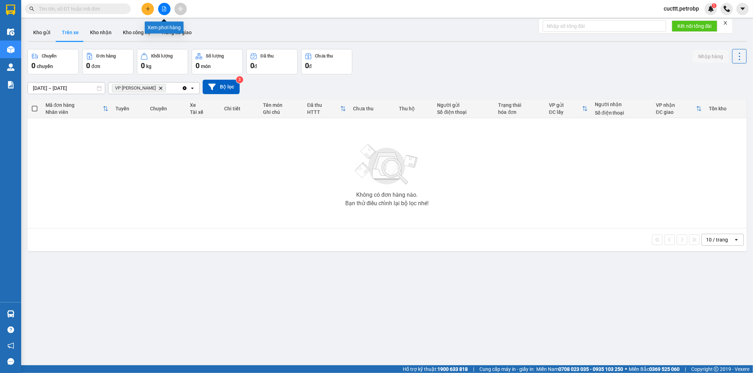
click at [163, 8] on icon "file-add" at bounding box center [164, 8] width 5 height 5
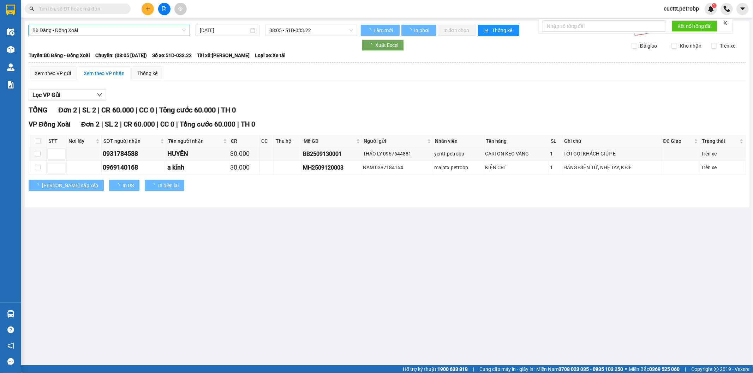
click at [86, 30] on span "Bù Đăng - Đồng Xoài" at bounding box center [108, 30] width 153 height 11
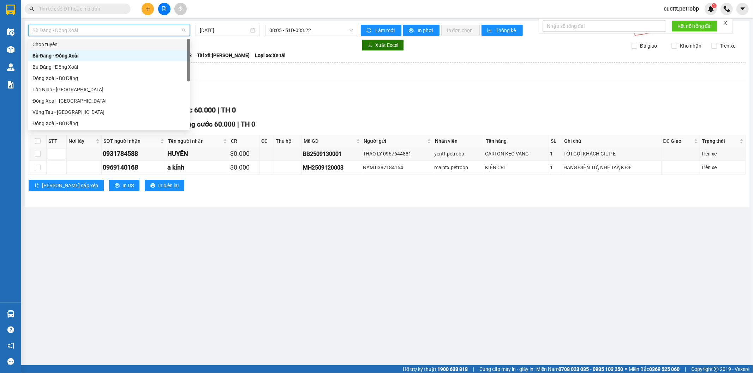
type input "h"
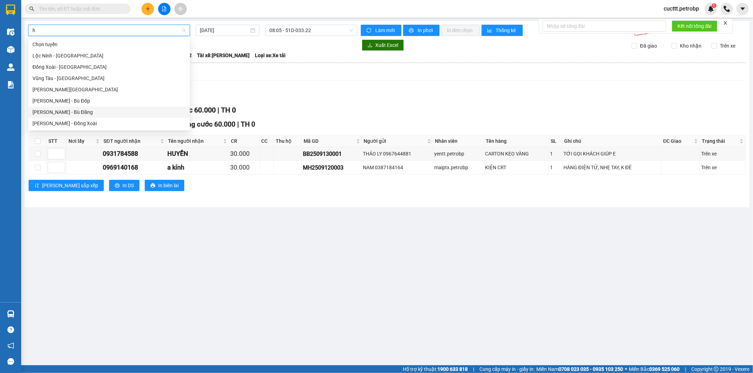
click at [85, 112] on div "[PERSON_NAME] - Bù Đăng" at bounding box center [108, 112] width 153 height 8
type input "[DATE]"
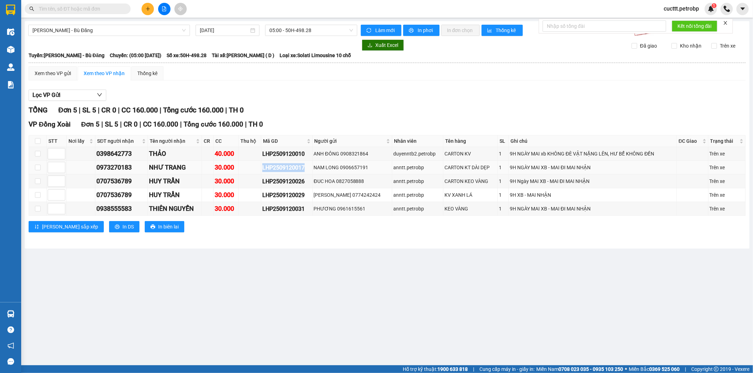
drag, startPoint x: 266, startPoint y: 168, endPoint x: 312, endPoint y: 169, distance: 46.2
click at [312, 169] on tr "0973270183 NHƯ TRANG 30.000 LHP2509120017 NAM LONG 0906657191 anntt.petrobp CAR…" at bounding box center [387, 168] width 716 height 14
copy div "LHP2509120017"
click at [487, 81] on div "Xem theo VP gửi Xem theo VP nhận Thống kê Lọc VP Gửi TỔNG Đơn 5 | SL 5 | CR 0 …" at bounding box center [387, 153] width 717 height 175
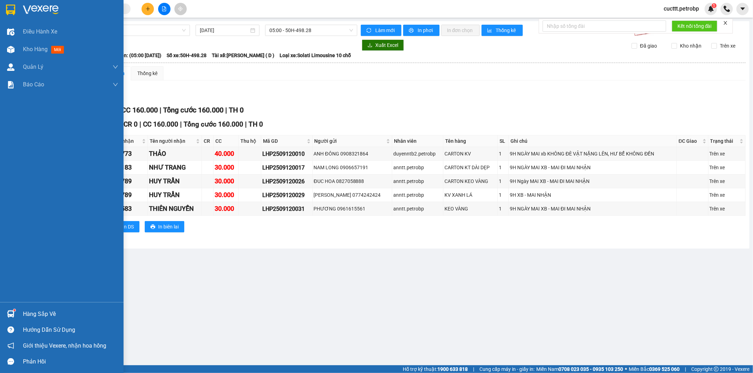
click at [13, 313] on img at bounding box center [10, 313] width 7 height 7
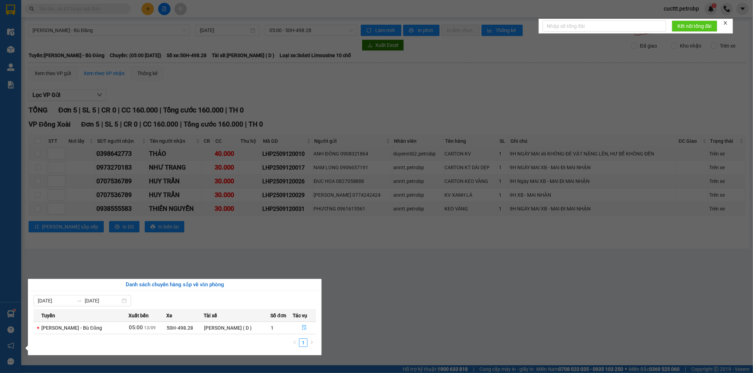
click at [304, 329] on icon "file-done" at bounding box center [304, 327] width 4 height 5
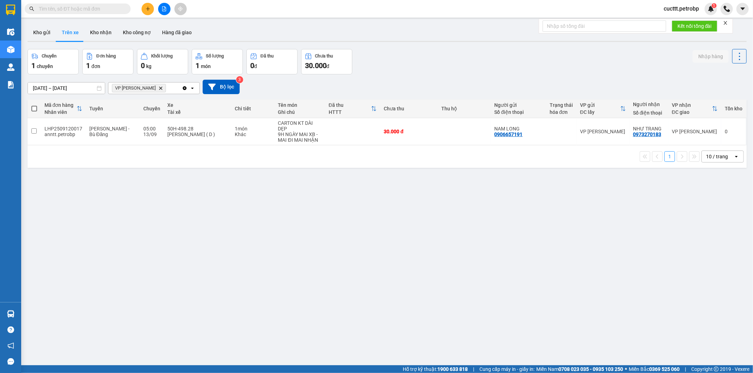
click at [31, 315] on div "ver 1.8.143 Kho gửi Trên xe Kho nhận Kho công nợ Hàng đã giao Chuyến 1 chuyến Đ…" at bounding box center [387, 207] width 724 height 373
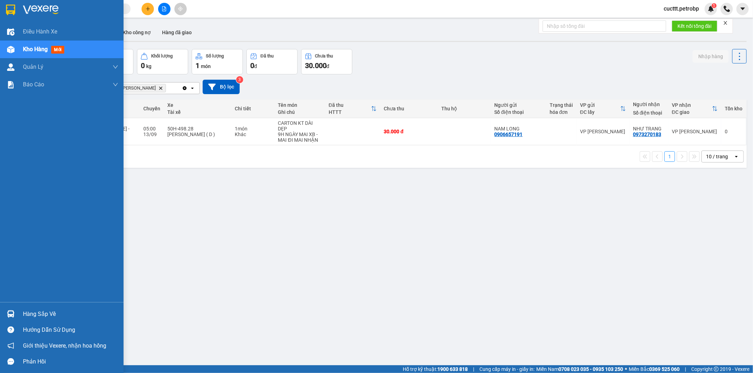
click at [29, 311] on div "Hàng sắp về" at bounding box center [70, 314] width 95 height 11
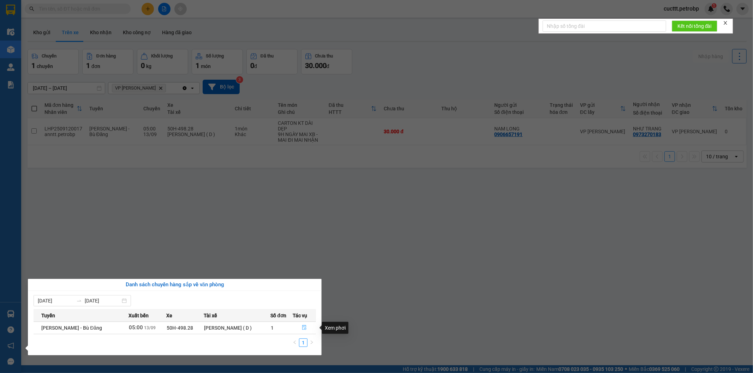
click at [304, 327] on icon "file-done" at bounding box center [304, 327] width 5 height 5
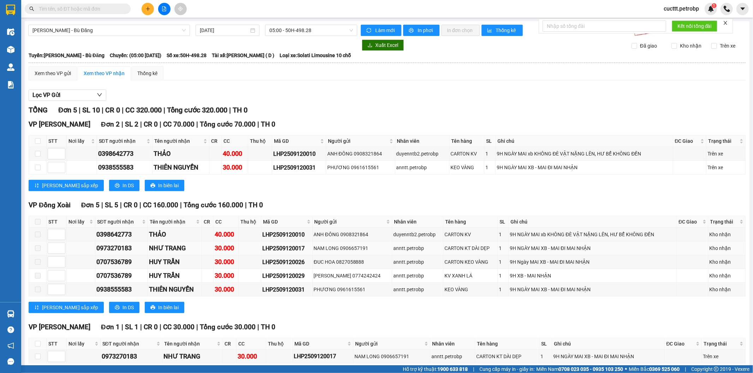
scroll to position [39, 0]
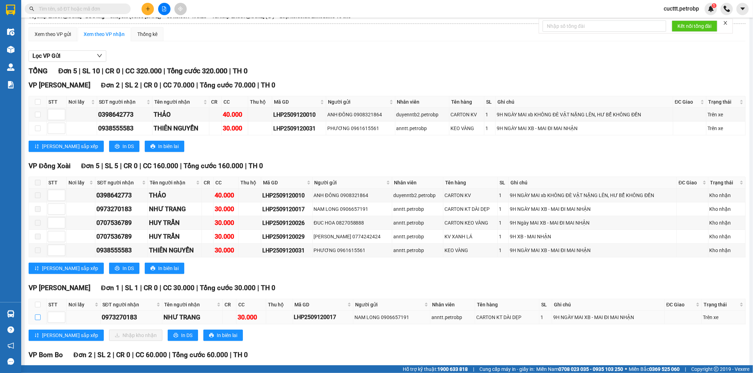
click at [35, 316] on input "checkbox" at bounding box center [38, 318] width 6 height 6
checkbox input "true"
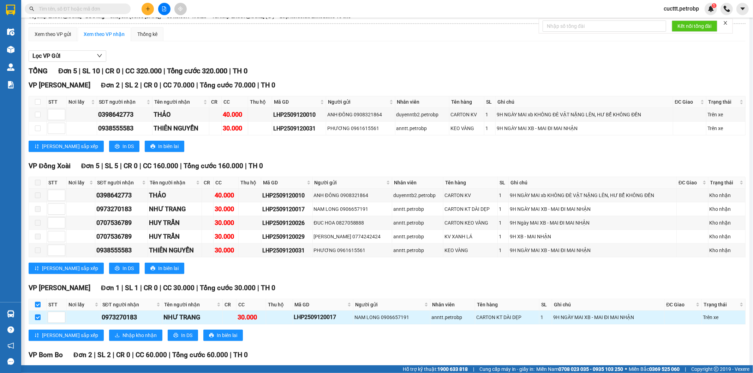
checkbox input "true"
click at [122, 337] on span "Nhập kho nhận" at bounding box center [139, 336] width 34 height 8
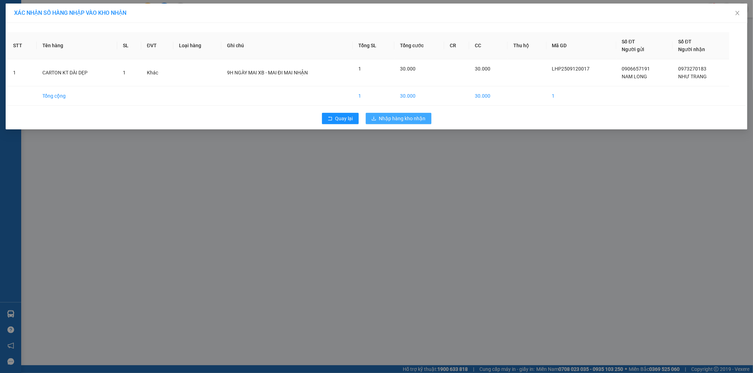
click at [392, 117] on span "Nhập hàng kho nhận" at bounding box center [402, 119] width 47 height 8
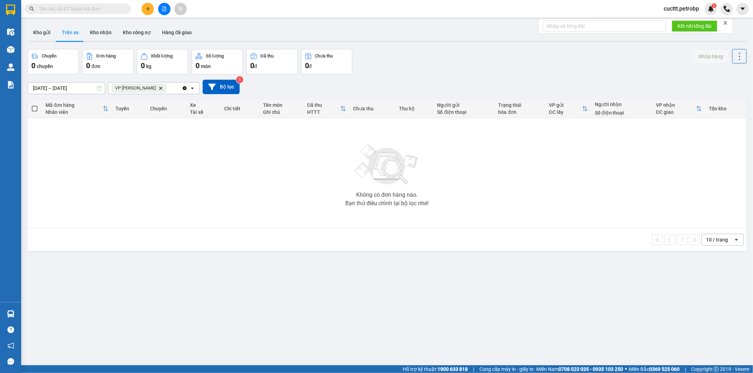
click at [449, 312] on div "ver 1.8.143 Kho gửi Trên xe Kho nhận Kho công nợ Hàng đã giao Chuyến 0 chuyến Đ…" at bounding box center [387, 207] width 724 height 373
click at [97, 35] on button "Kho nhận" at bounding box center [100, 32] width 33 height 17
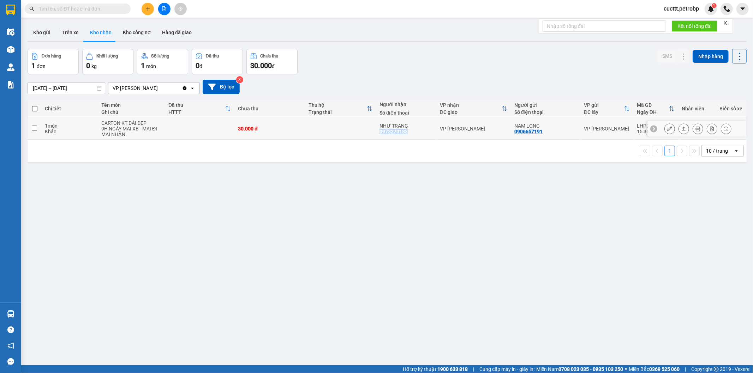
drag, startPoint x: 375, startPoint y: 132, endPoint x: 404, endPoint y: 132, distance: 29.6
click at [404, 132] on td "NHƯ TRANG 0973270183" at bounding box center [406, 129] width 60 height 22
checkbox input "true"
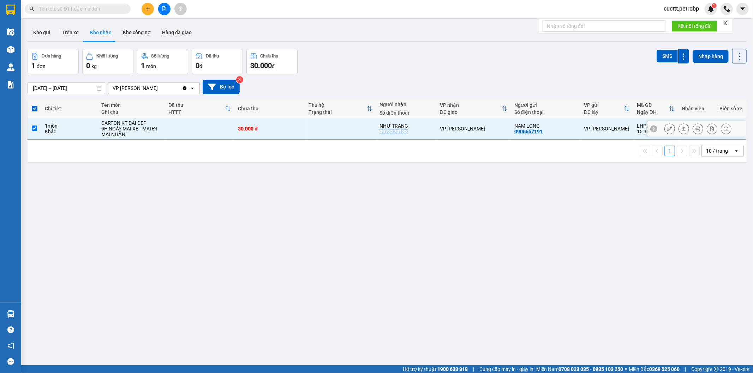
copy div "0973270183"
click at [480, 31] on div "Kho gửi Trên xe Kho nhận Kho công nợ Hàng đã giao" at bounding box center [387, 33] width 719 height 19
click at [76, 37] on button "Trên xe" at bounding box center [70, 32] width 28 height 17
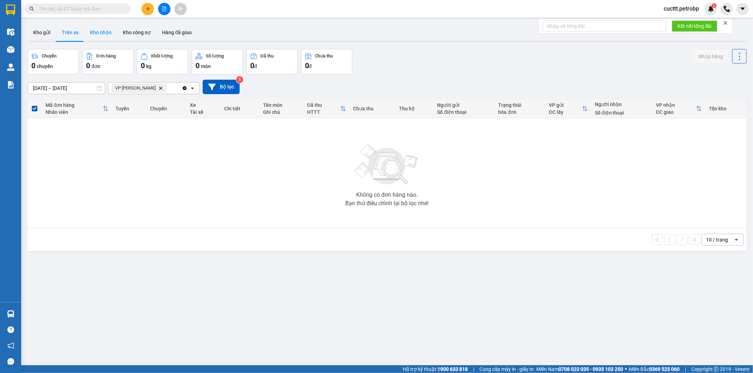
click at [108, 34] on button "Kho nhận" at bounding box center [100, 32] width 33 height 17
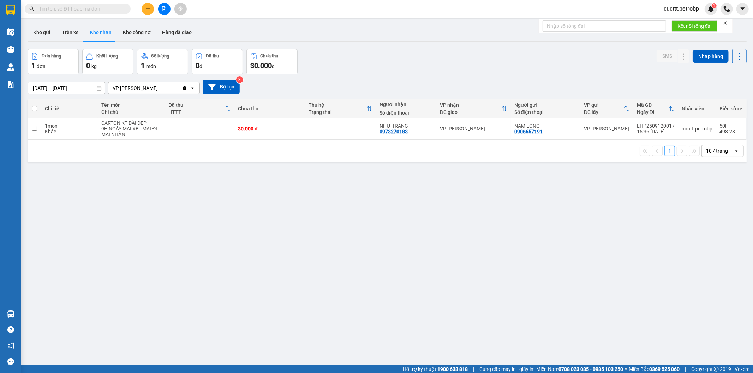
click at [681, 7] on span "cucttt.petrobp" at bounding box center [681, 8] width 47 height 9
click at [678, 22] on span "Đăng xuất" at bounding box center [684, 22] width 32 height 8
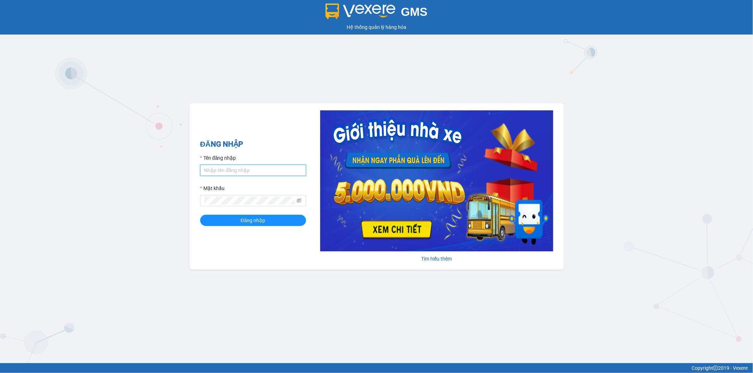
type input "cucttt.petrobp"
click at [268, 176] on input "cucttt.petrobp" at bounding box center [253, 170] width 106 height 11
click at [300, 200] on icon "eye-invisible" at bounding box center [298, 200] width 5 height 5
click at [229, 223] on button "Đăng nhập" at bounding box center [253, 220] width 106 height 11
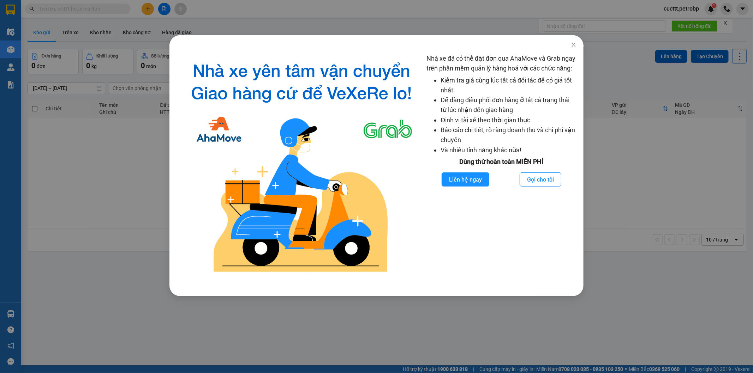
drag, startPoint x: 92, startPoint y: 160, endPoint x: 83, endPoint y: 68, distance: 92.9
click at [94, 150] on div "Nhà xe đã có thể đặt đơn qua AhaMove và Grab ngay trên phần mềm quản lý hàng ho…" at bounding box center [376, 186] width 753 height 373
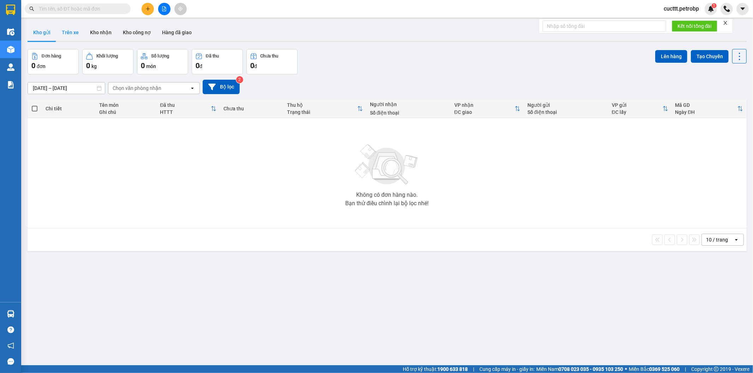
click at [73, 37] on button "Trên xe" at bounding box center [70, 32] width 28 height 17
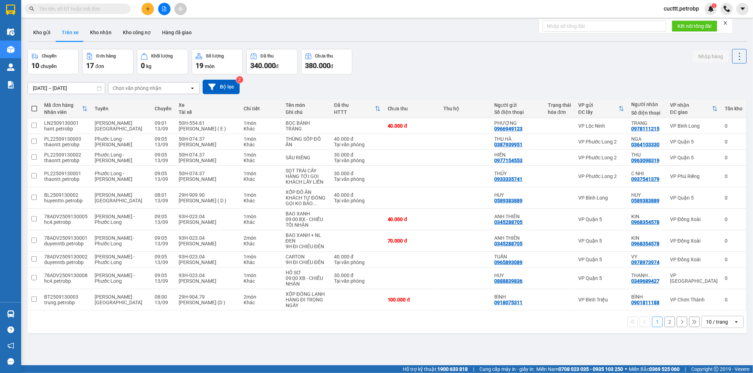
click at [128, 85] on div "Chọn văn phòng nhận" at bounding box center [137, 88] width 49 height 7
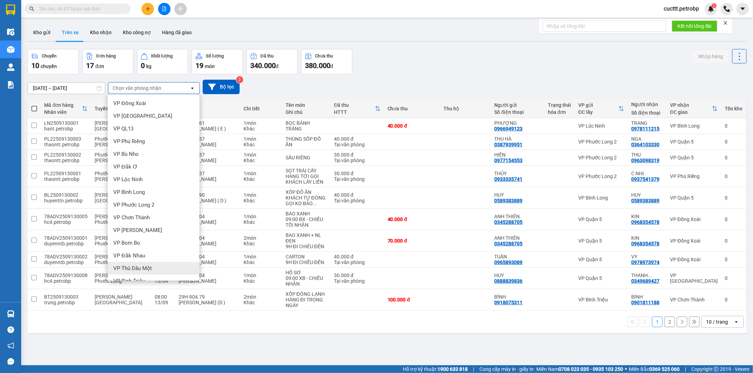
scroll to position [78, 0]
click at [149, 251] on div "VP Đức Liễu" at bounding box center [154, 253] width 92 height 13
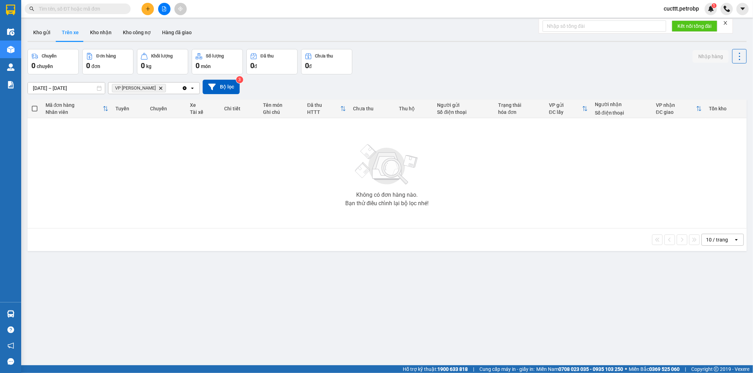
click at [64, 89] on input "13/09/2025 – 13/09/2025" at bounding box center [66, 88] width 77 height 11
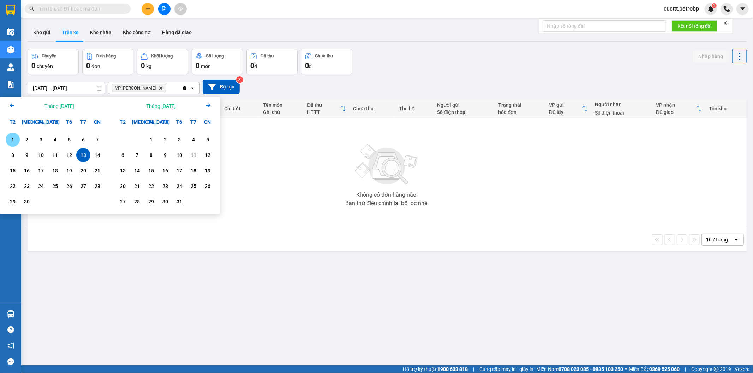
click at [14, 141] on div "1" at bounding box center [13, 139] width 10 height 8
click at [84, 156] on div "13" at bounding box center [83, 155] width 10 height 8
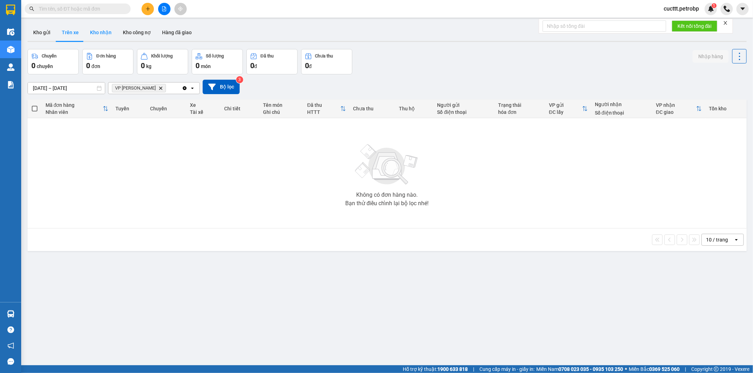
click at [88, 34] on button "Kho nhận" at bounding box center [100, 32] width 33 height 17
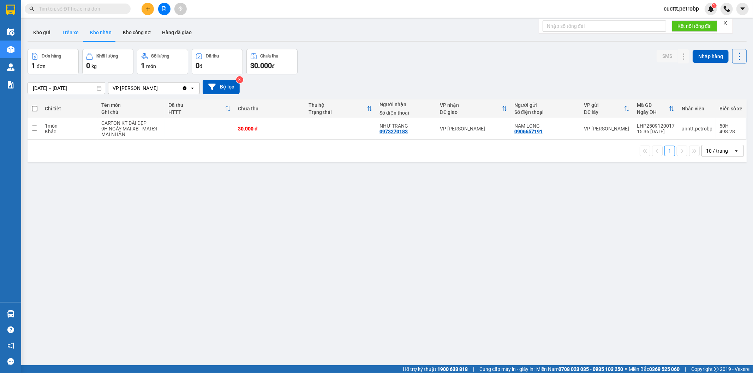
click at [72, 36] on button "Trên xe" at bounding box center [70, 32] width 28 height 17
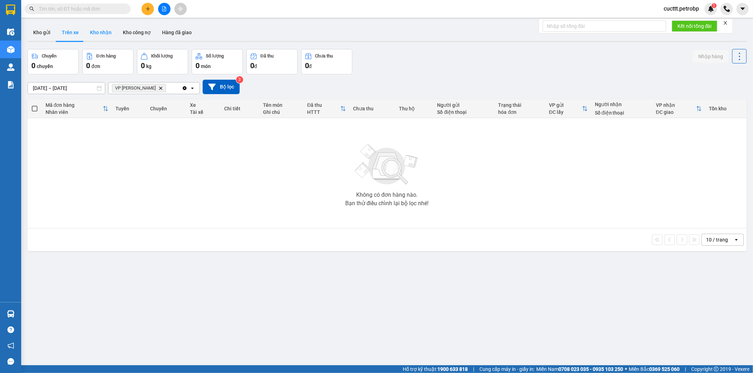
click at [103, 32] on button "Kho nhận" at bounding box center [100, 32] width 33 height 17
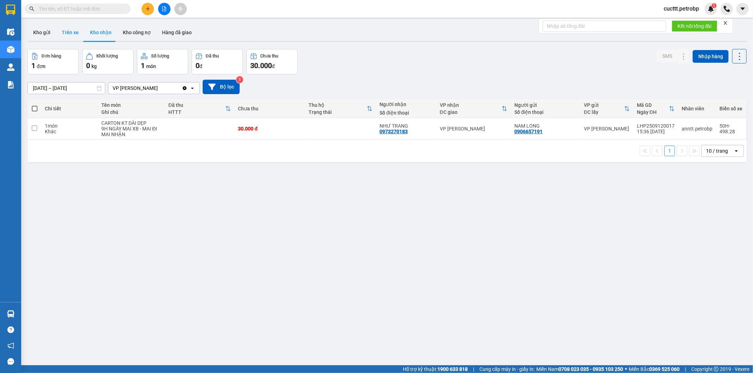
click at [78, 29] on button "Trên xe" at bounding box center [70, 32] width 28 height 17
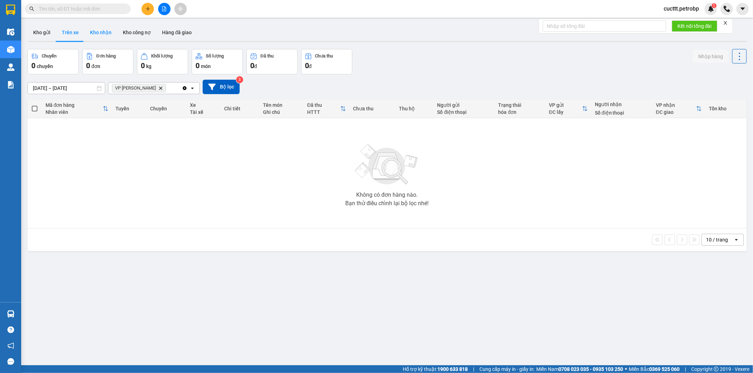
click at [97, 39] on button "Kho nhận" at bounding box center [100, 32] width 33 height 17
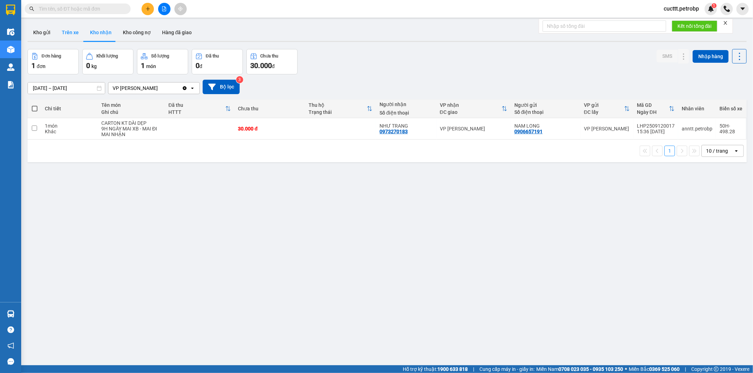
click at [65, 32] on button "Trên xe" at bounding box center [70, 32] width 28 height 17
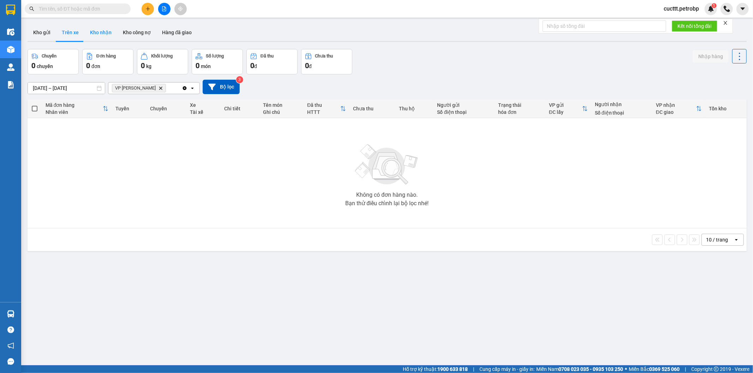
click at [94, 33] on button "Kho nhận" at bounding box center [100, 32] width 33 height 17
type input "11/09/2025 – 13/09/2025"
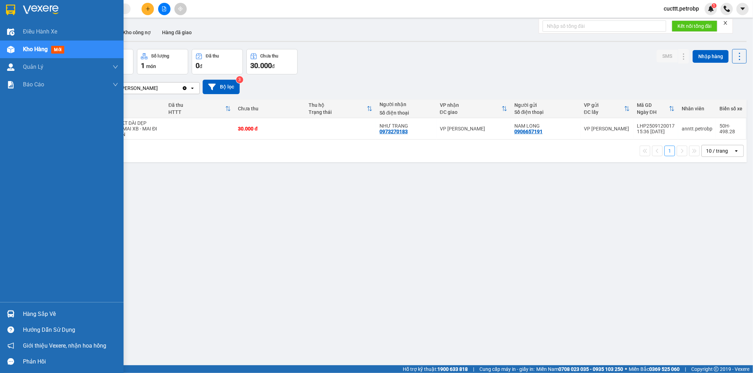
click at [78, 312] on div "Hàng sắp về" at bounding box center [70, 314] width 95 height 11
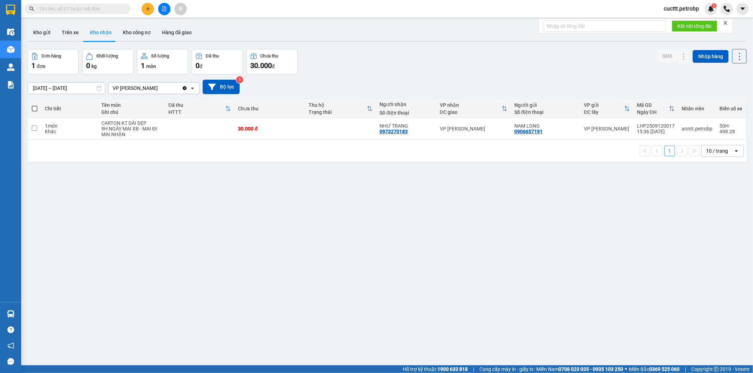
click at [227, 246] on section "Kết quả tìm kiếm ( 0 ) Bộ lọc No Data cucttt.petrobp 1 Điều hành xe Kho hàng mớ…" at bounding box center [376, 186] width 753 height 373
